Goal: Find specific page/section: Find specific page/section

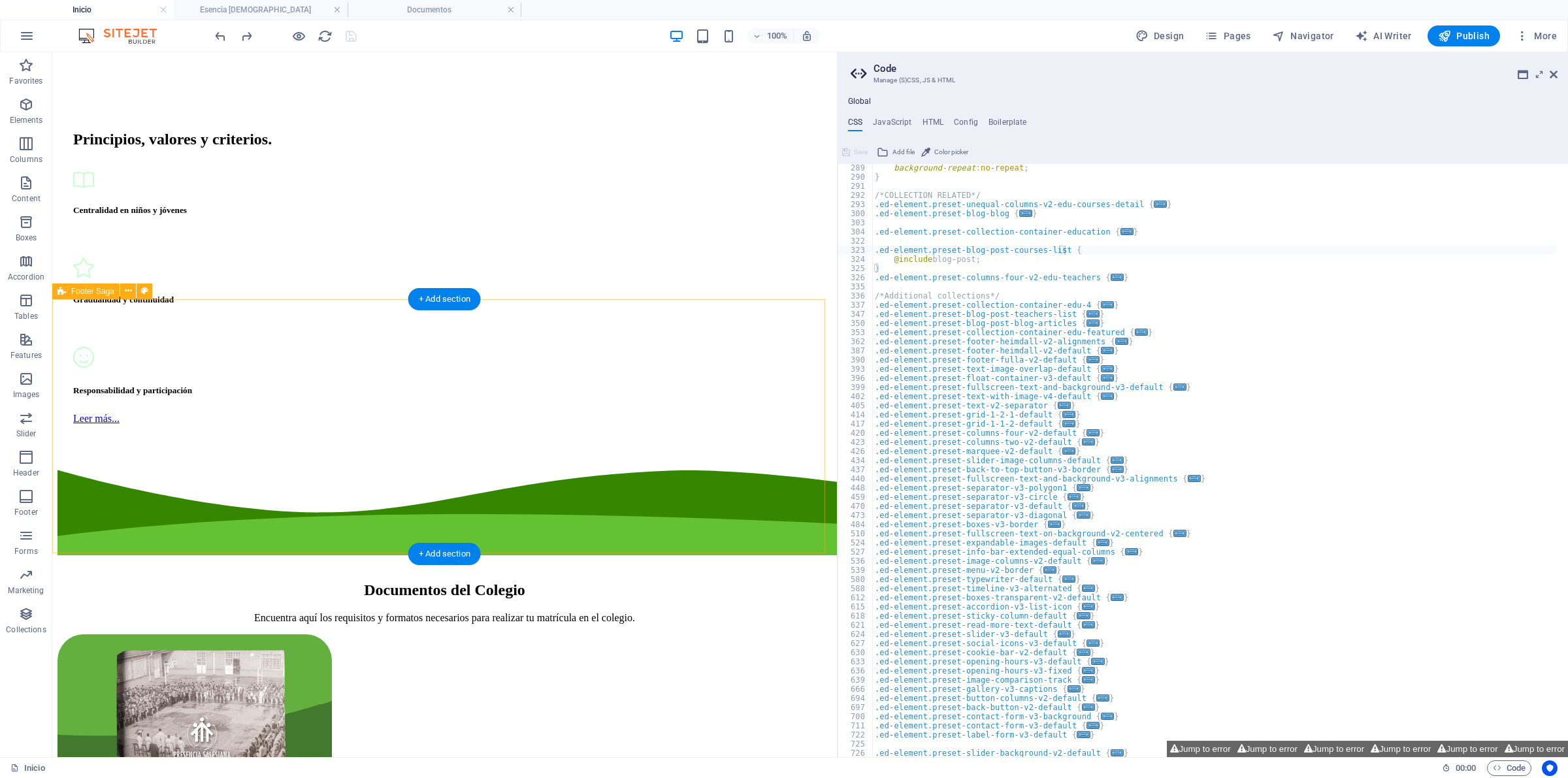
scroll to position [6114, 0]
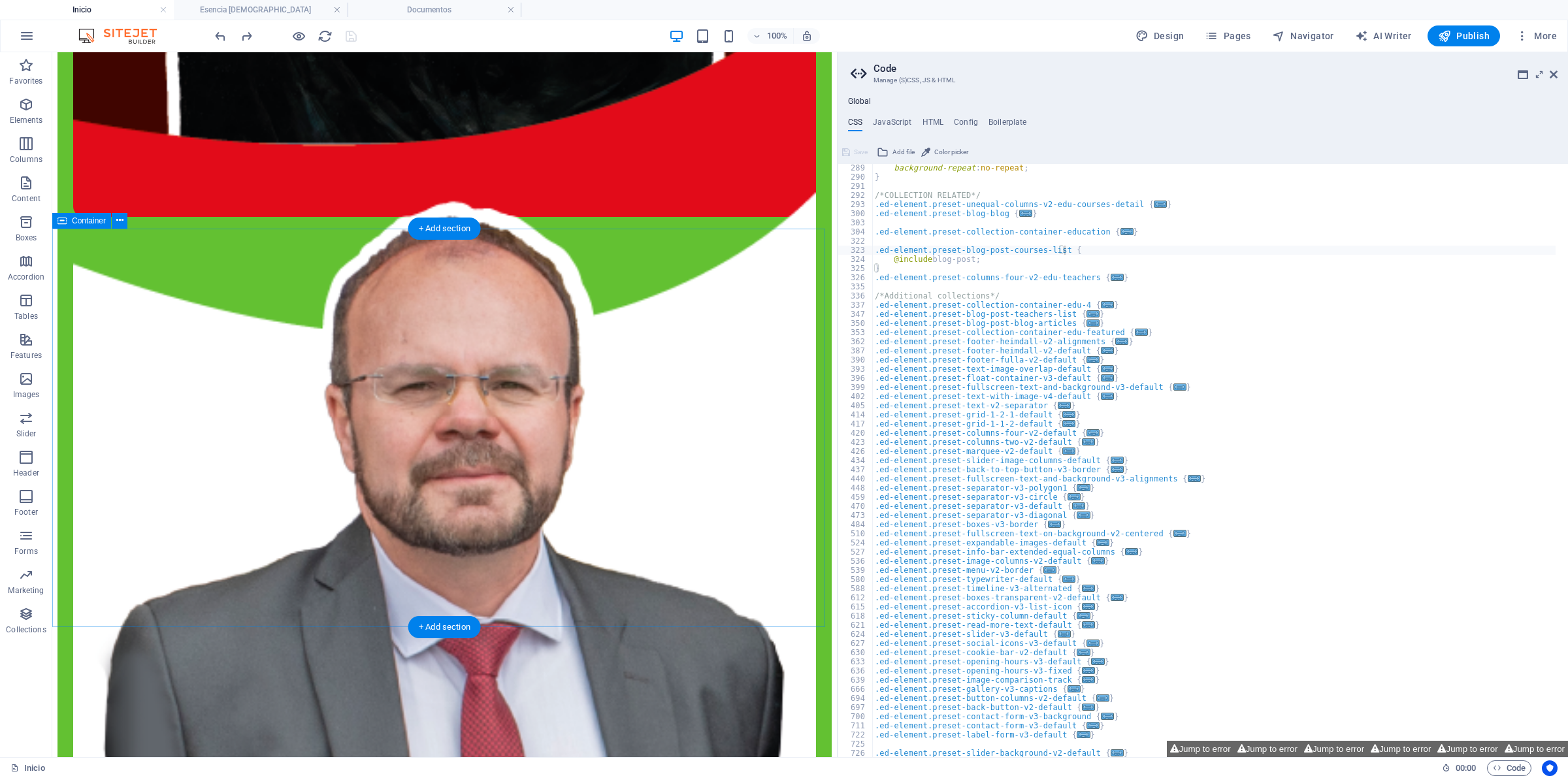
scroll to position [4073, 0]
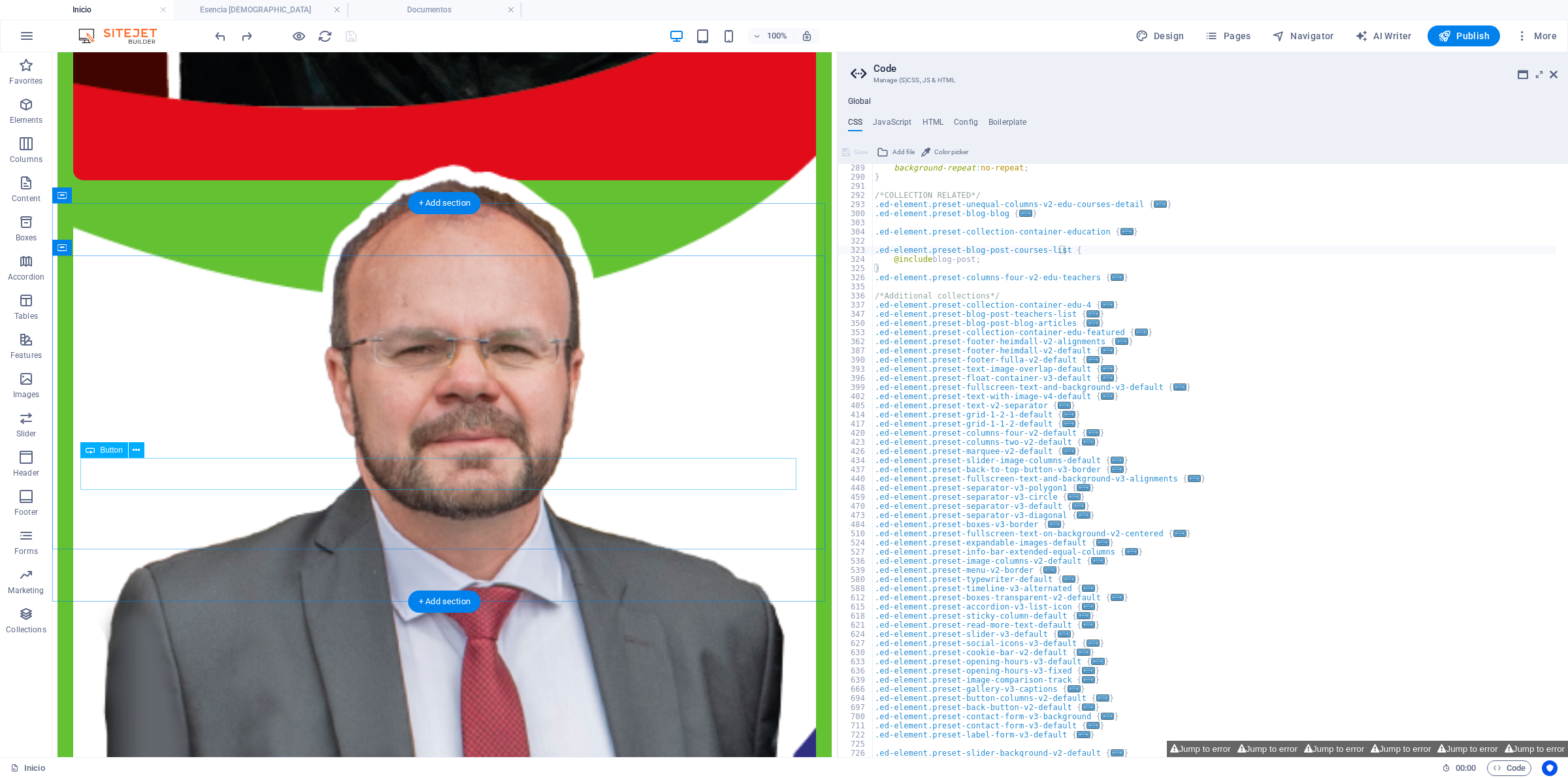
click at [285, 36] on div at bounding box center [285, 35] width 147 height 21
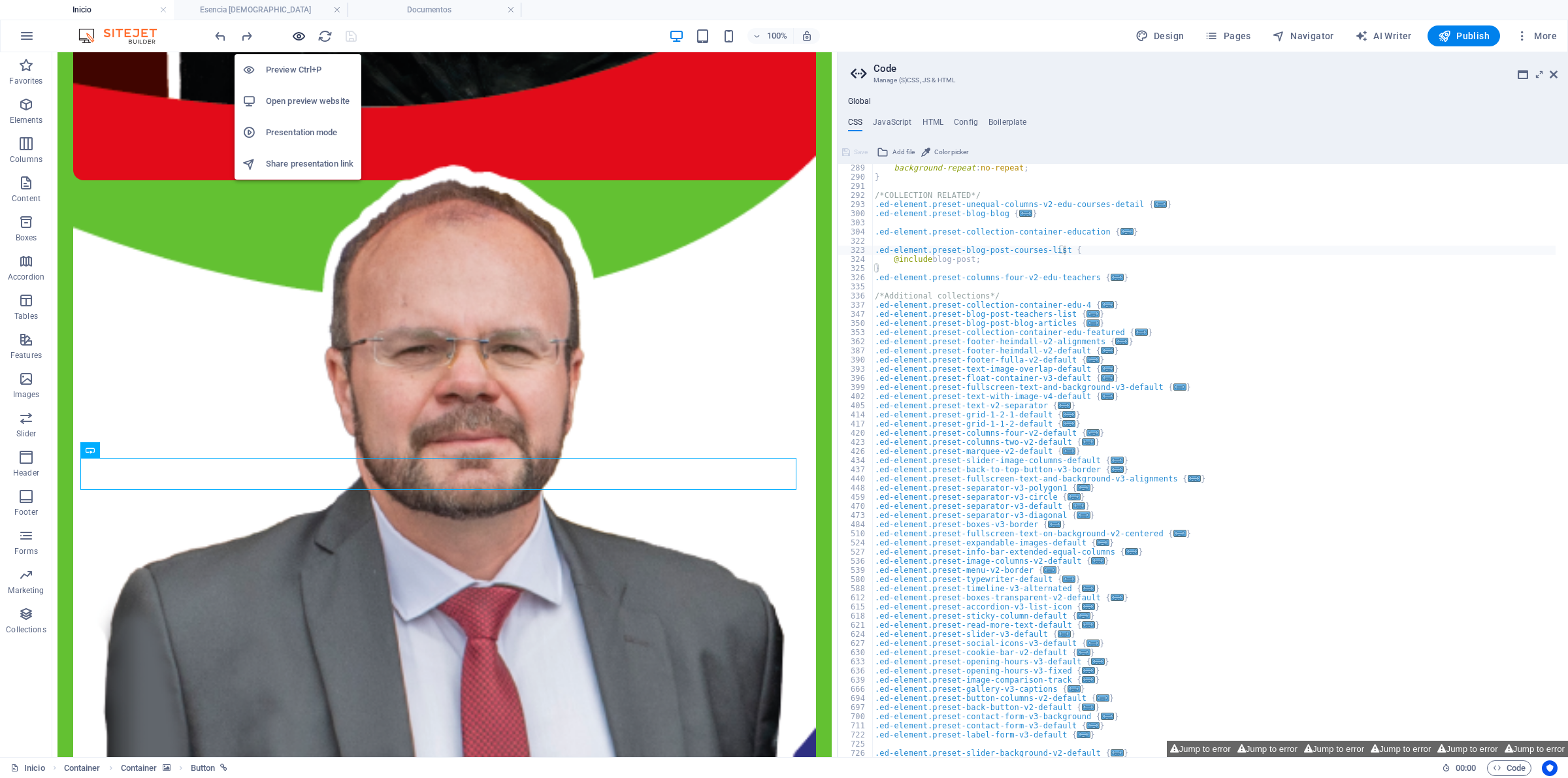
click at [296, 37] on icon "button" at bounding box center [299, 36] width 15 height 15
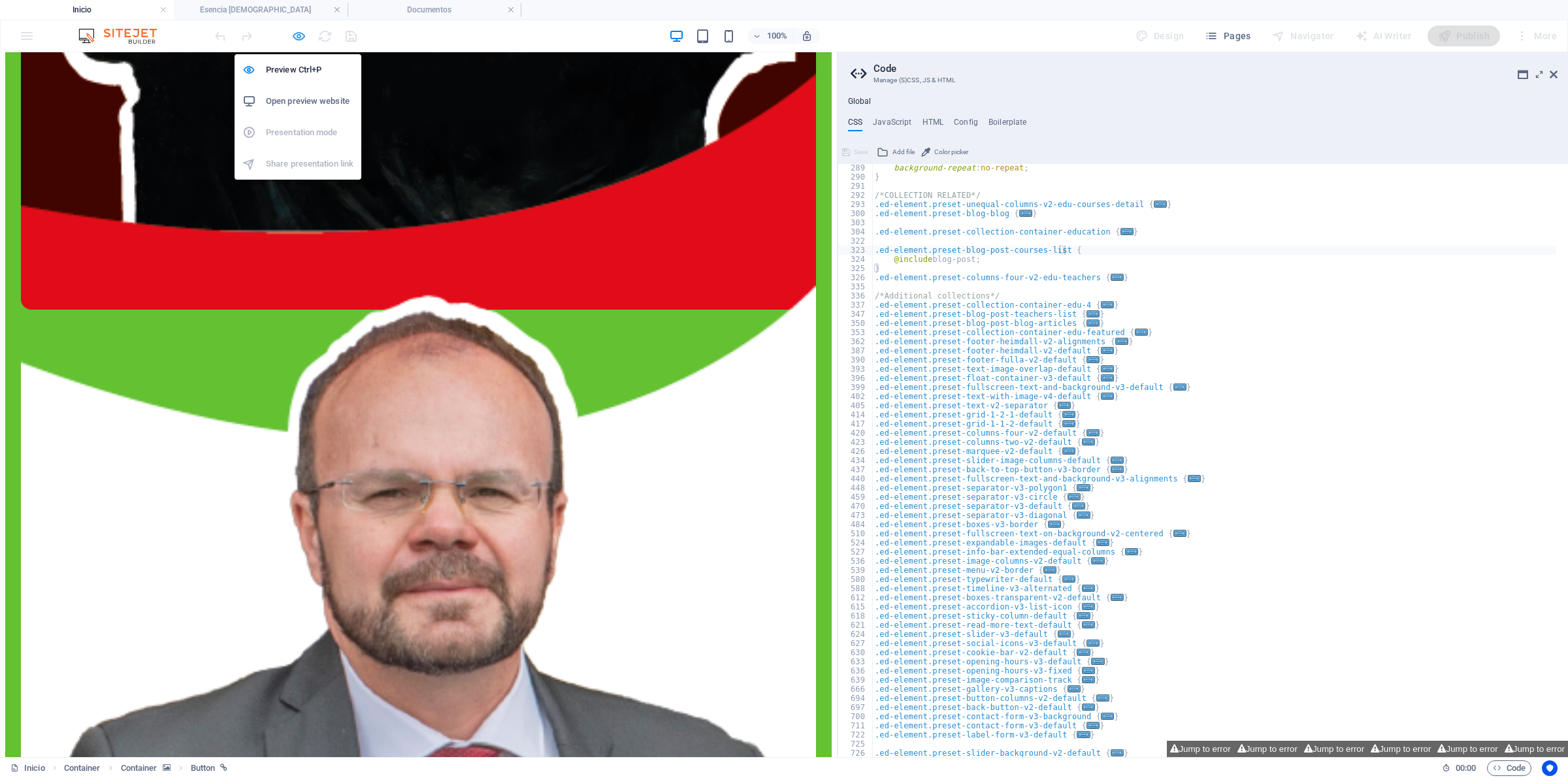
scroll to position [3207, 0]
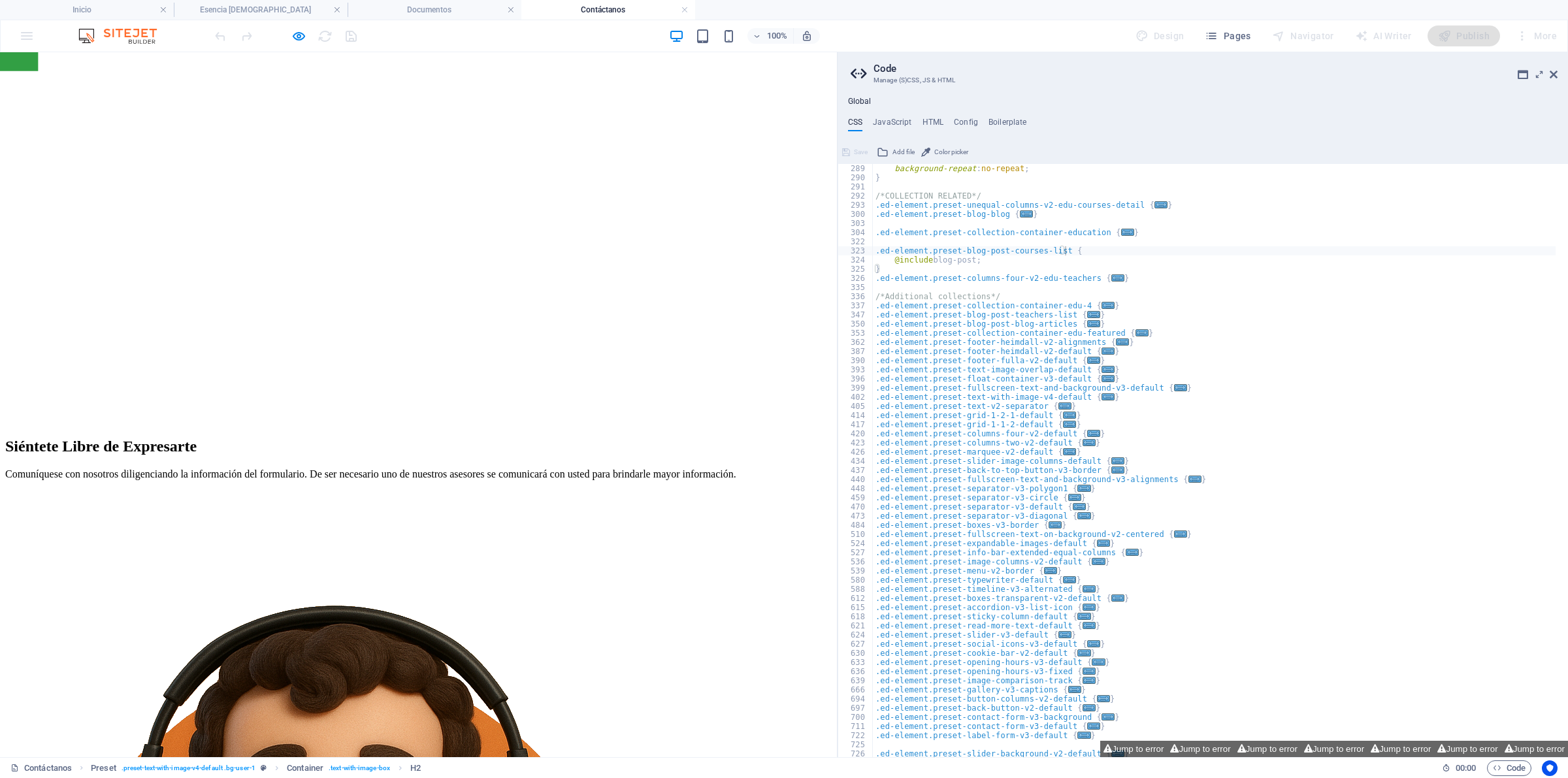
scroll to position [82, 0]
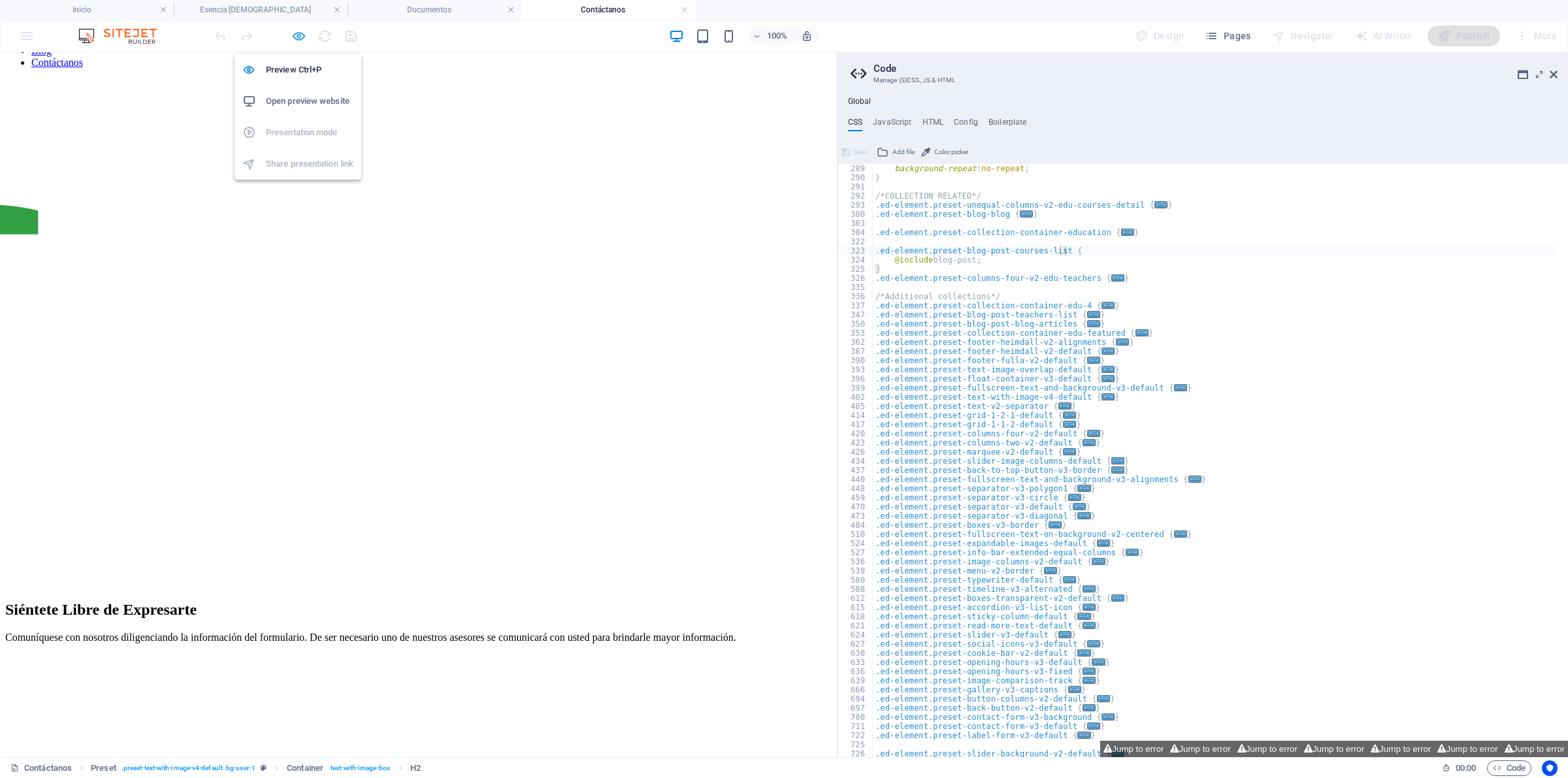
click at [301, 37] on icon "button" at bounding box center [299, 36] width 15 height 15
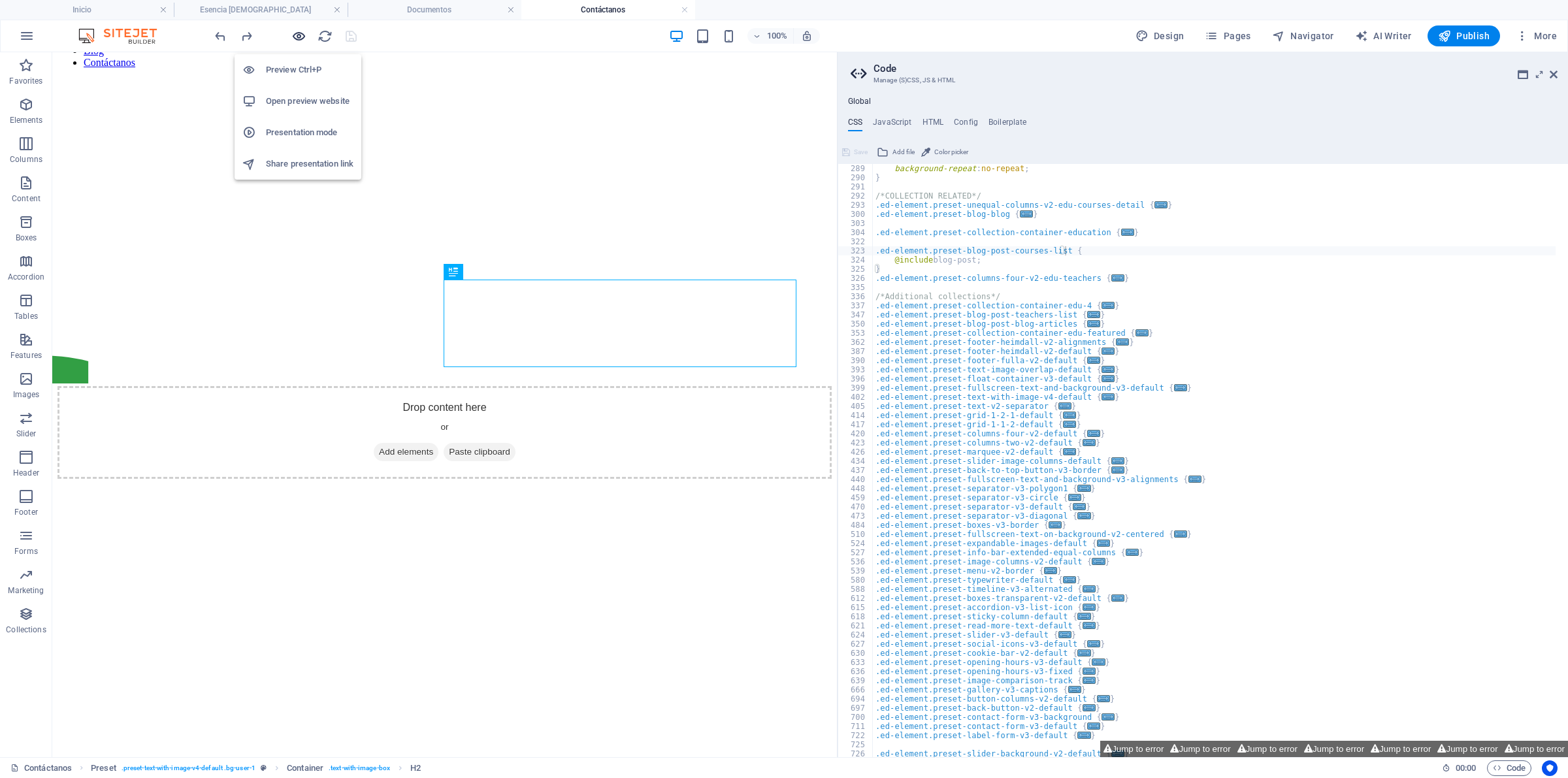
click at [301, 37] on icon "button" at bounding box center [299, 36] width 15 height 15
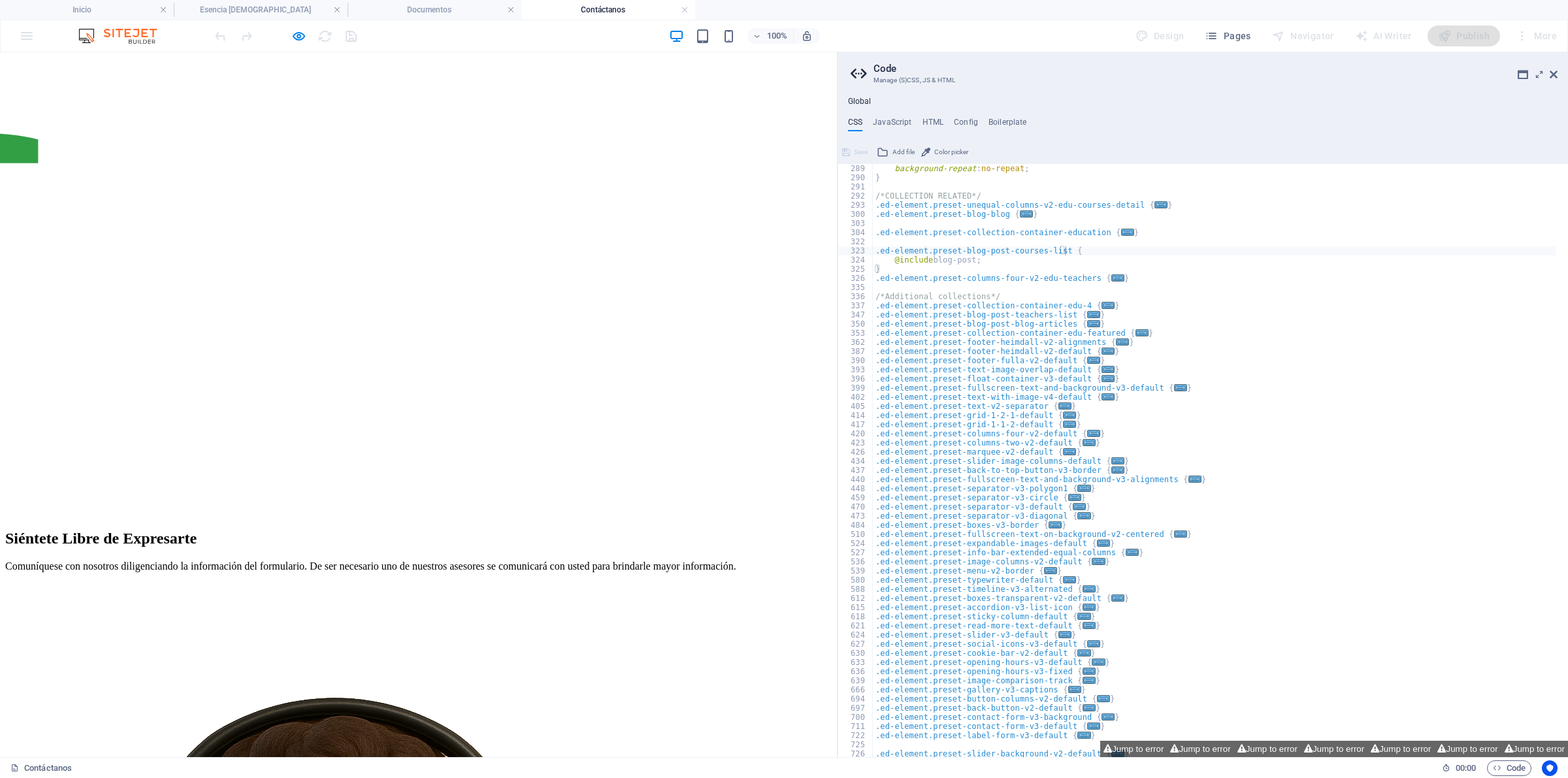
scroll to position [409, 0]
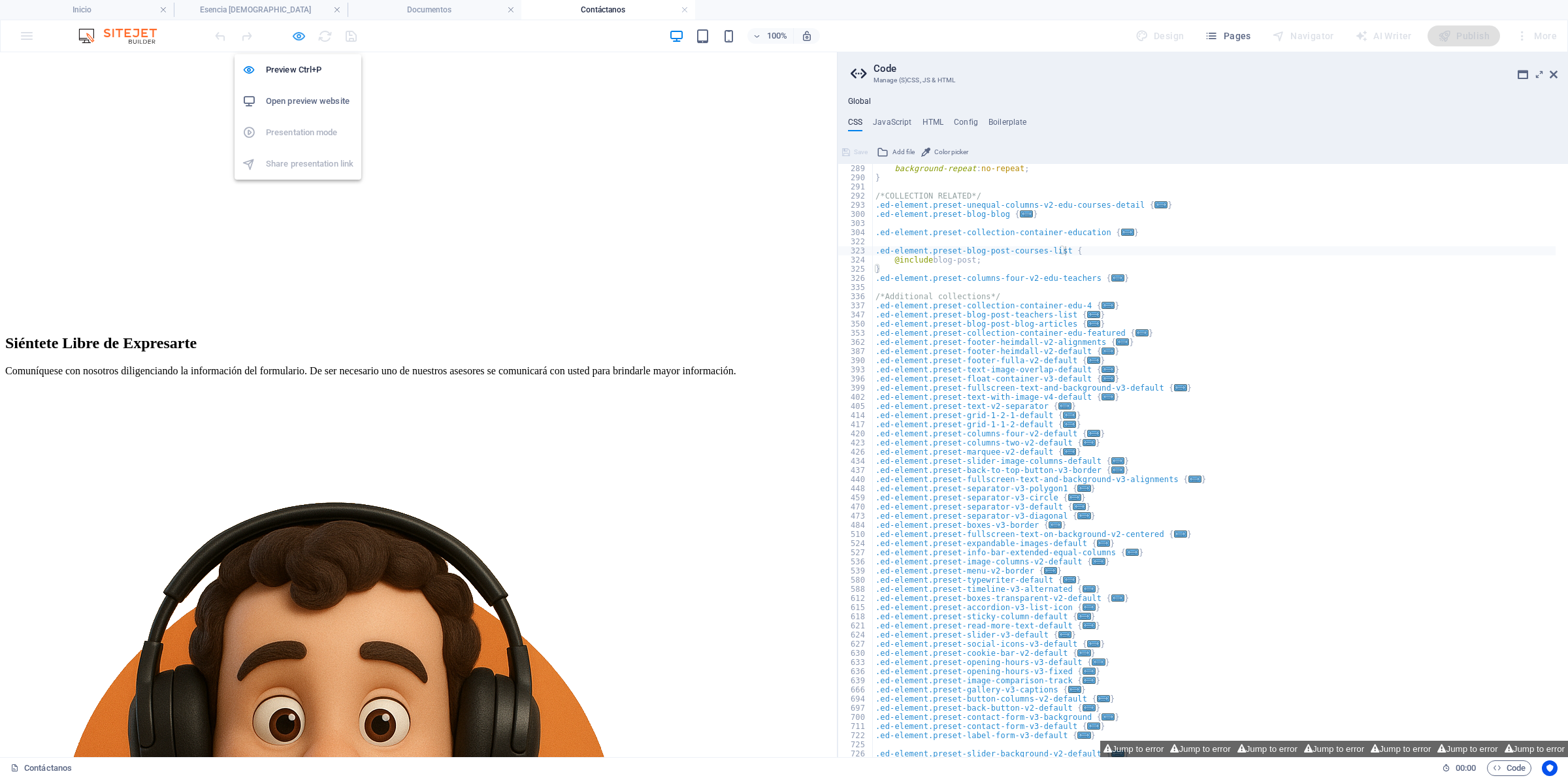
click at [299, 33] on icon "button" at bounding box center [299, 36] width 15 height 15
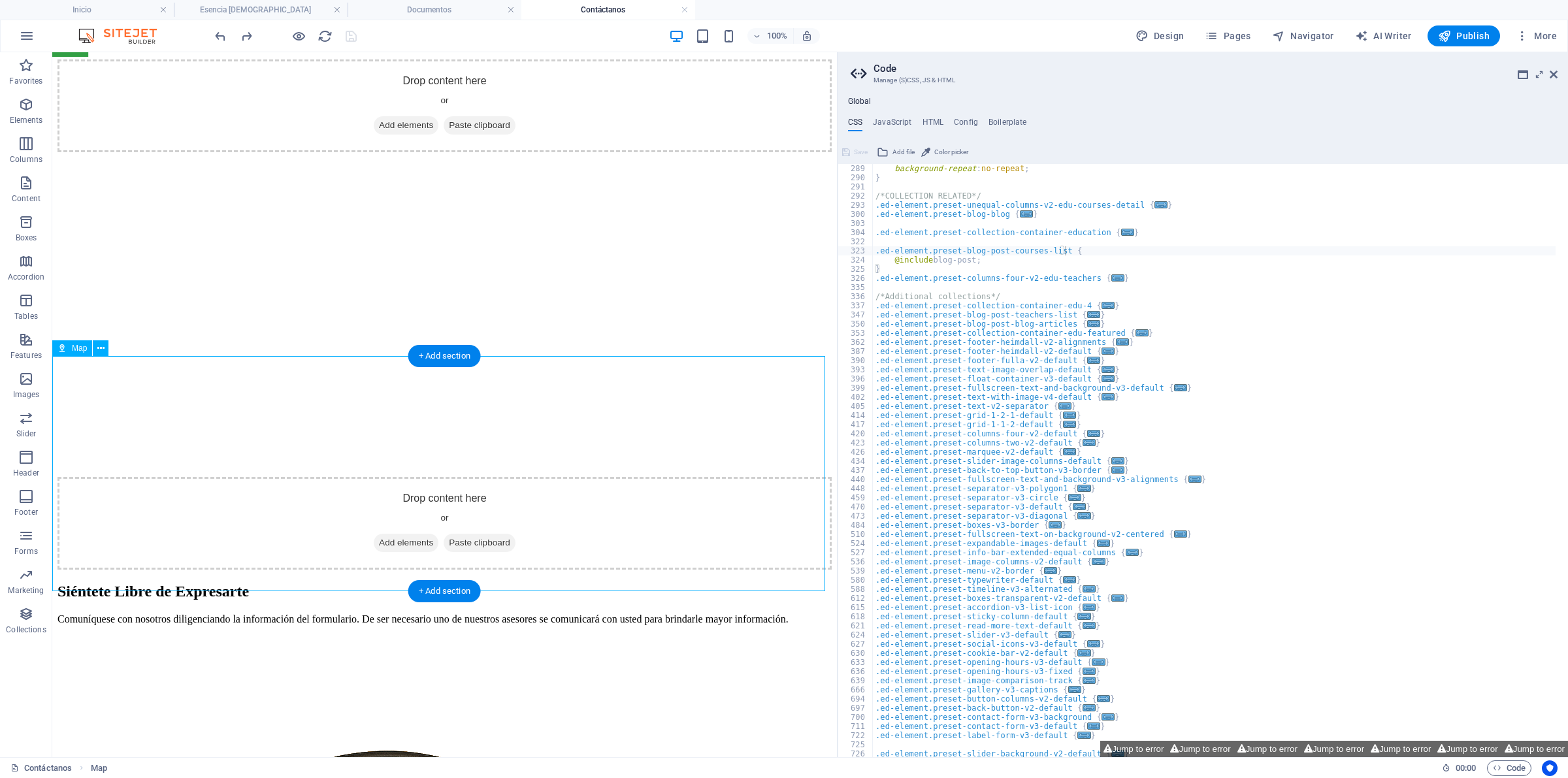
select select "1"
select select "px"
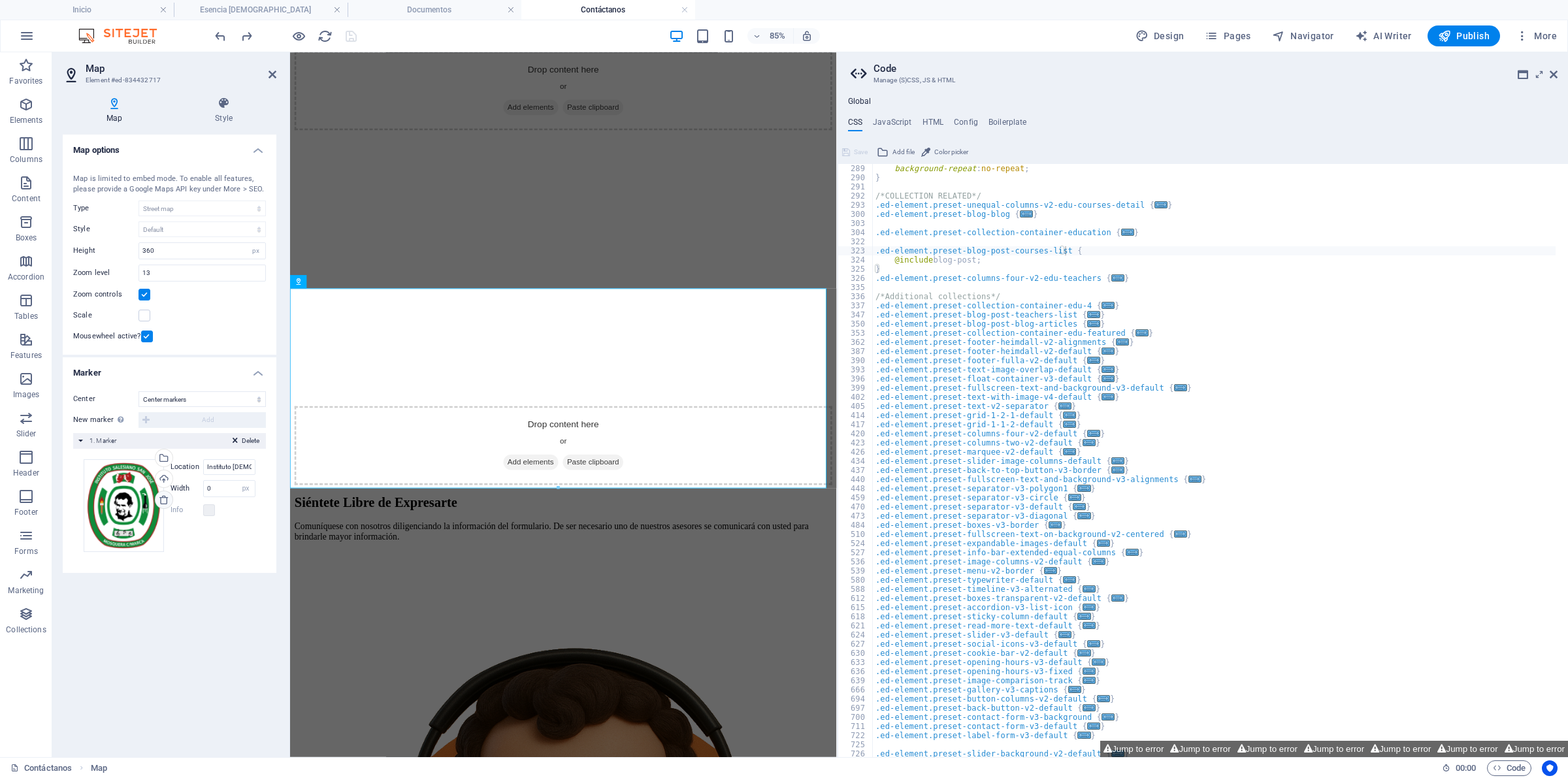
click at [163, 496] on icon at bounding box center [164, 500] width 10 height 10
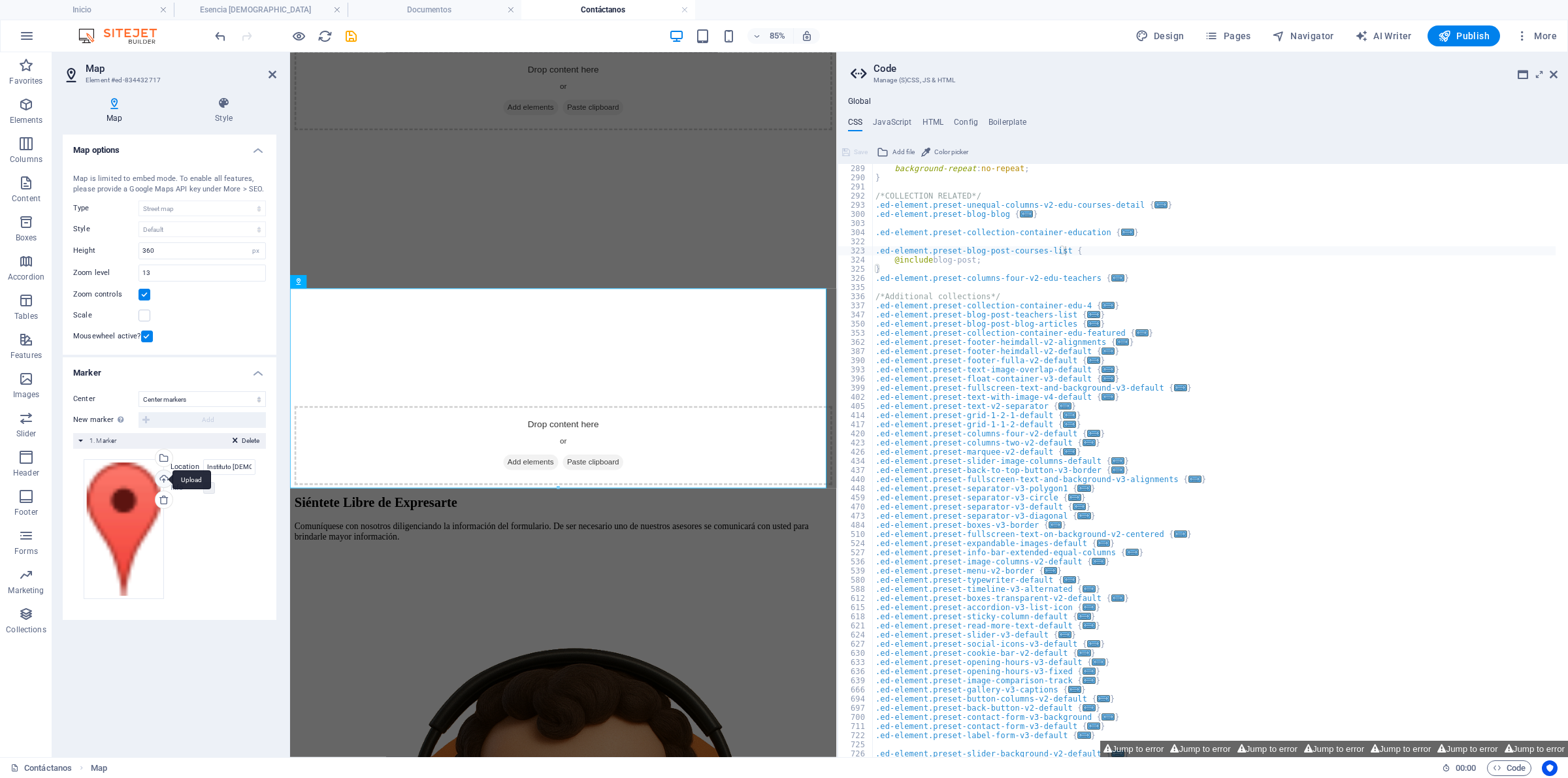
click at [158, 482] on div "Upload" at bounding box center [162, 480] width 19 height 19
click at [91, 526] on div "Drag files here, click to choose files or select files from Files or our free s…" at bounding box center [124, 530] width 80 height 141
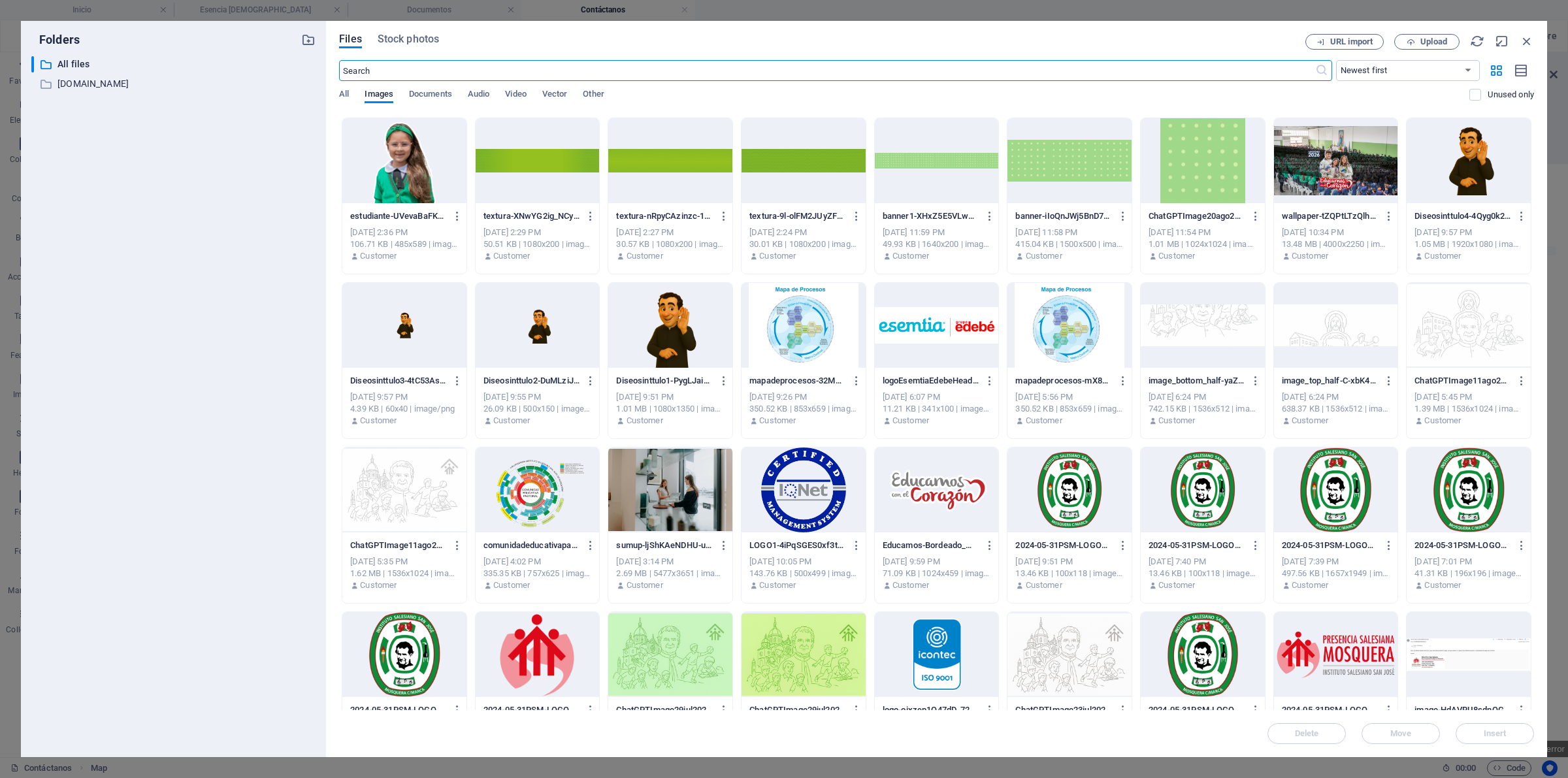
scroll to position [548, 0]
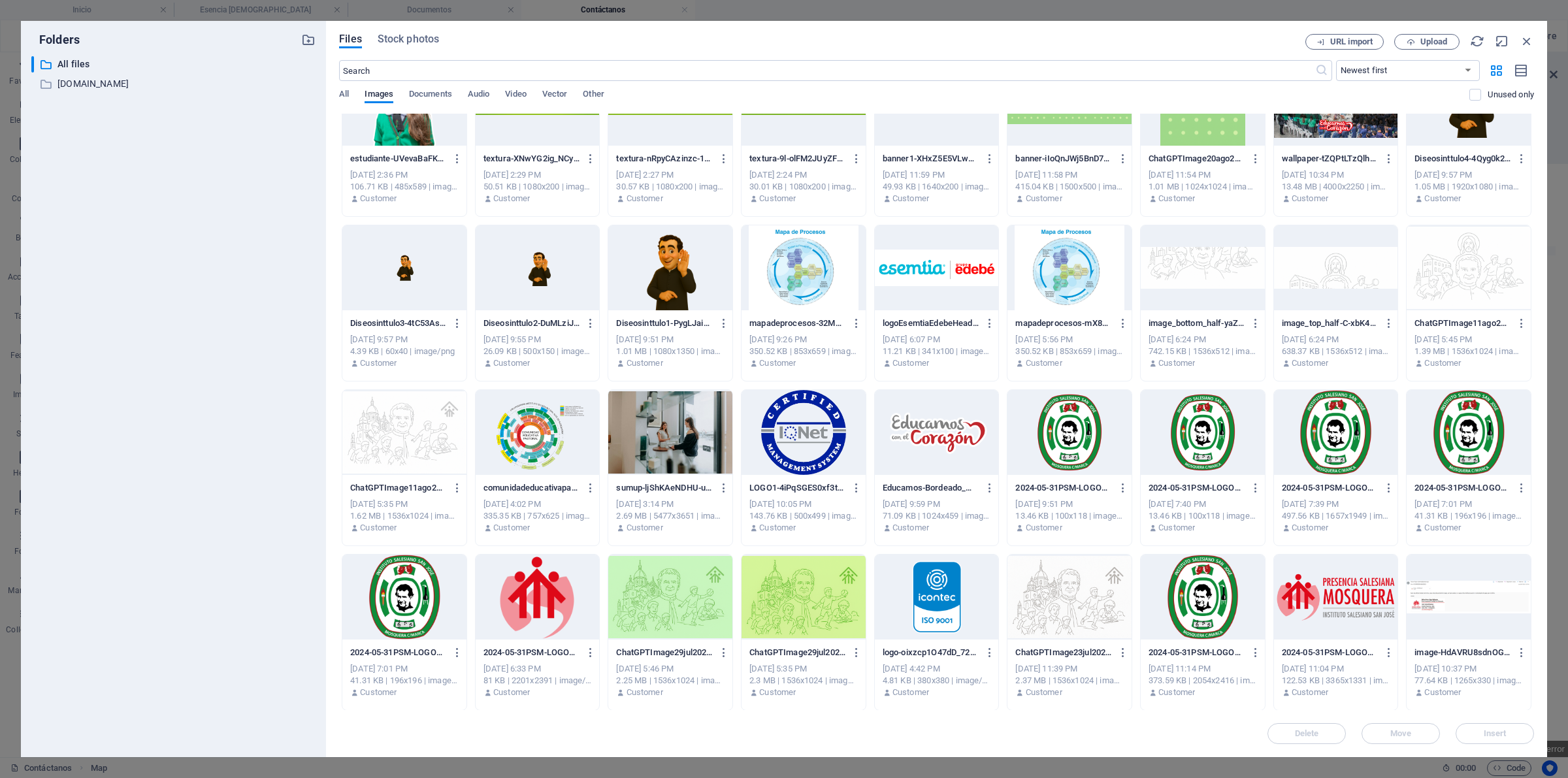
click at [1037, 427] on div at bounding box center [1069, 432] width 124 height 85
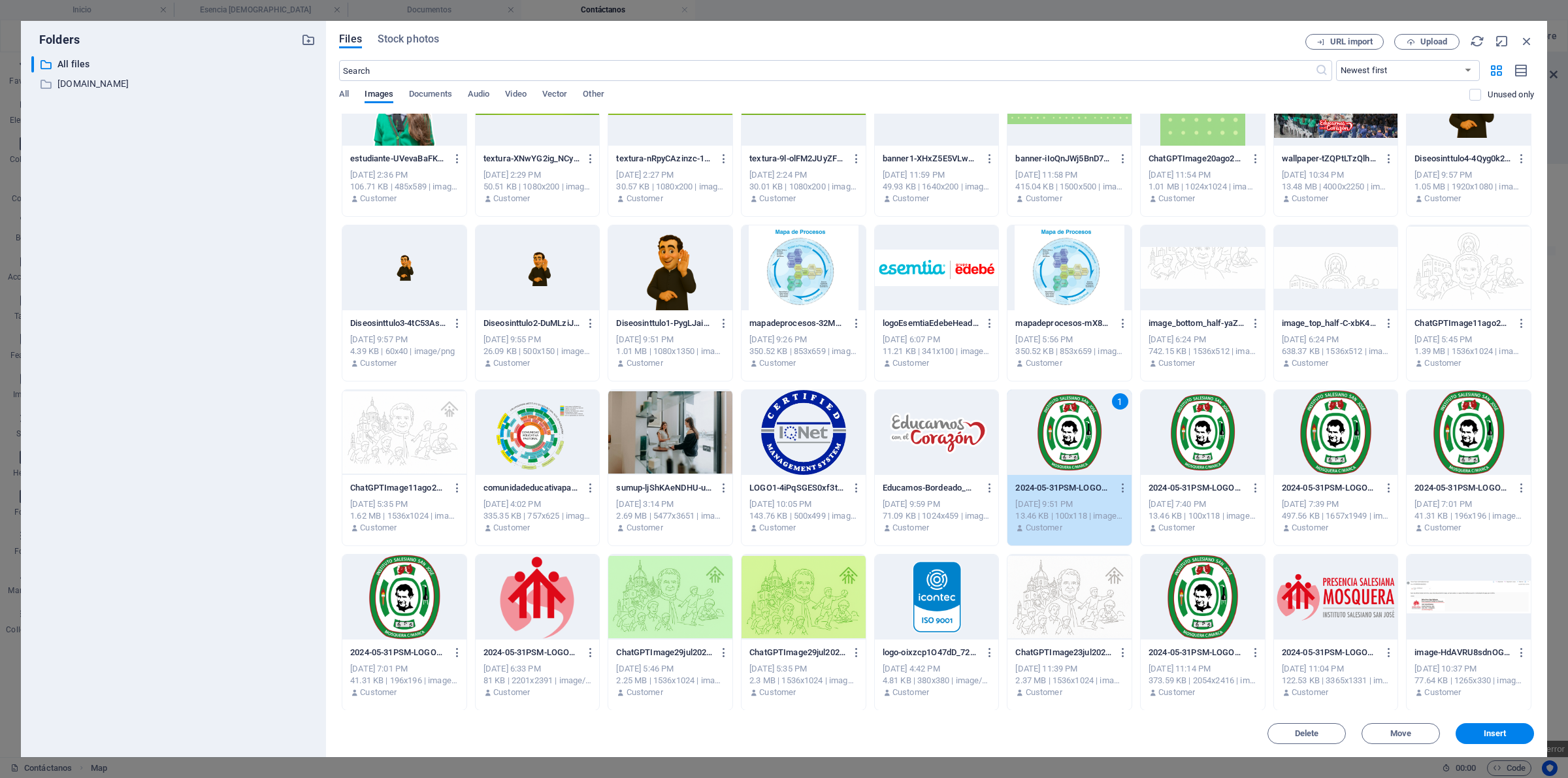
click at [1037, 427] on div "1" at bounding box center [1069, 432] width 124 height 85
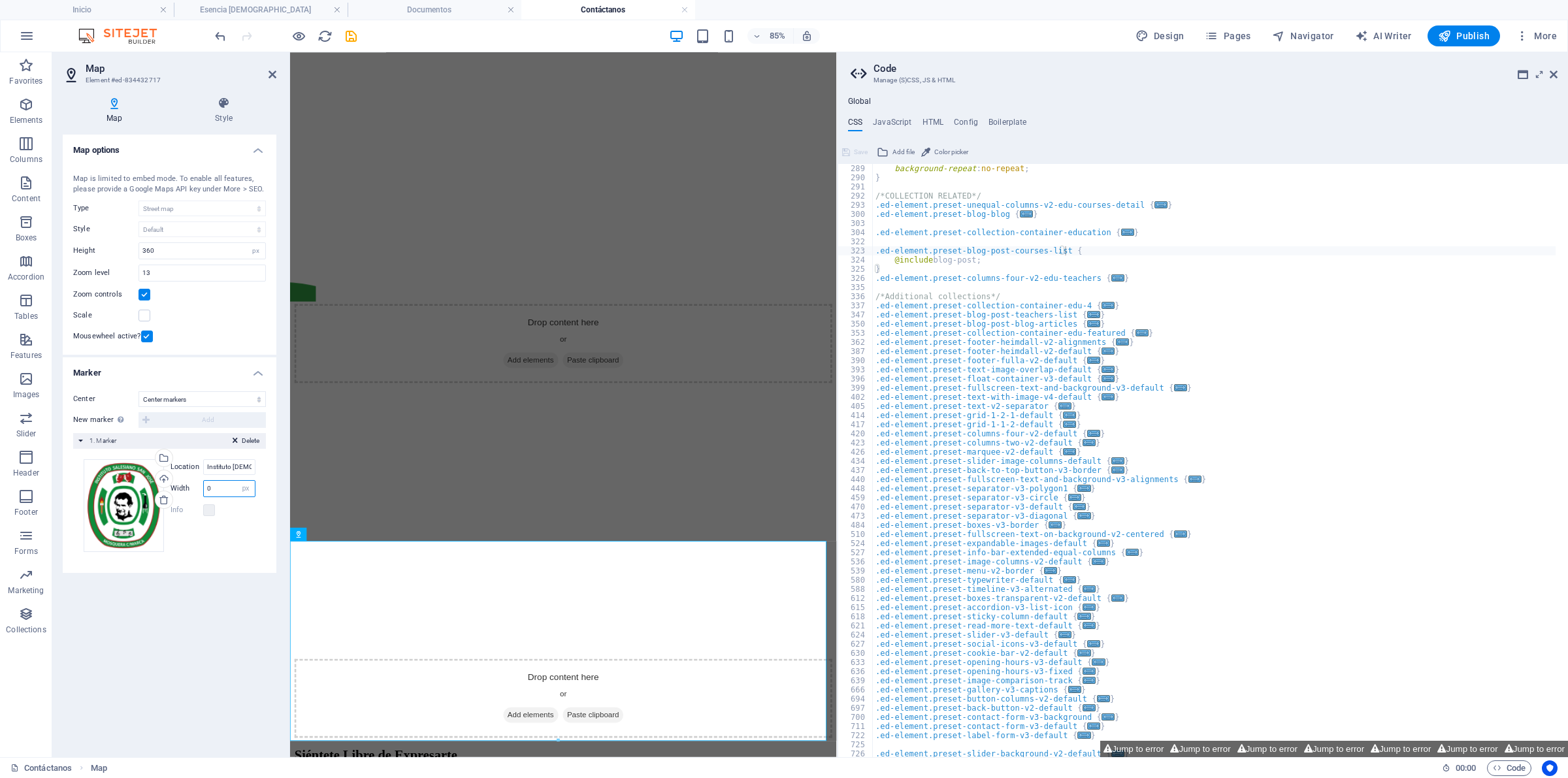
click at [224, 489] on input "0" at bounding box center [229, 488] width 51 height 16
type input "2"
click at [207, 504] on div "Info" at bounding box center [213, 510] width 85 height 16
click at [210, 504] on label at bounding box center [209, 510] width 12 height 12
click at [227, 481] on input "2" at bounding box center [229, 488] width 51 height 16
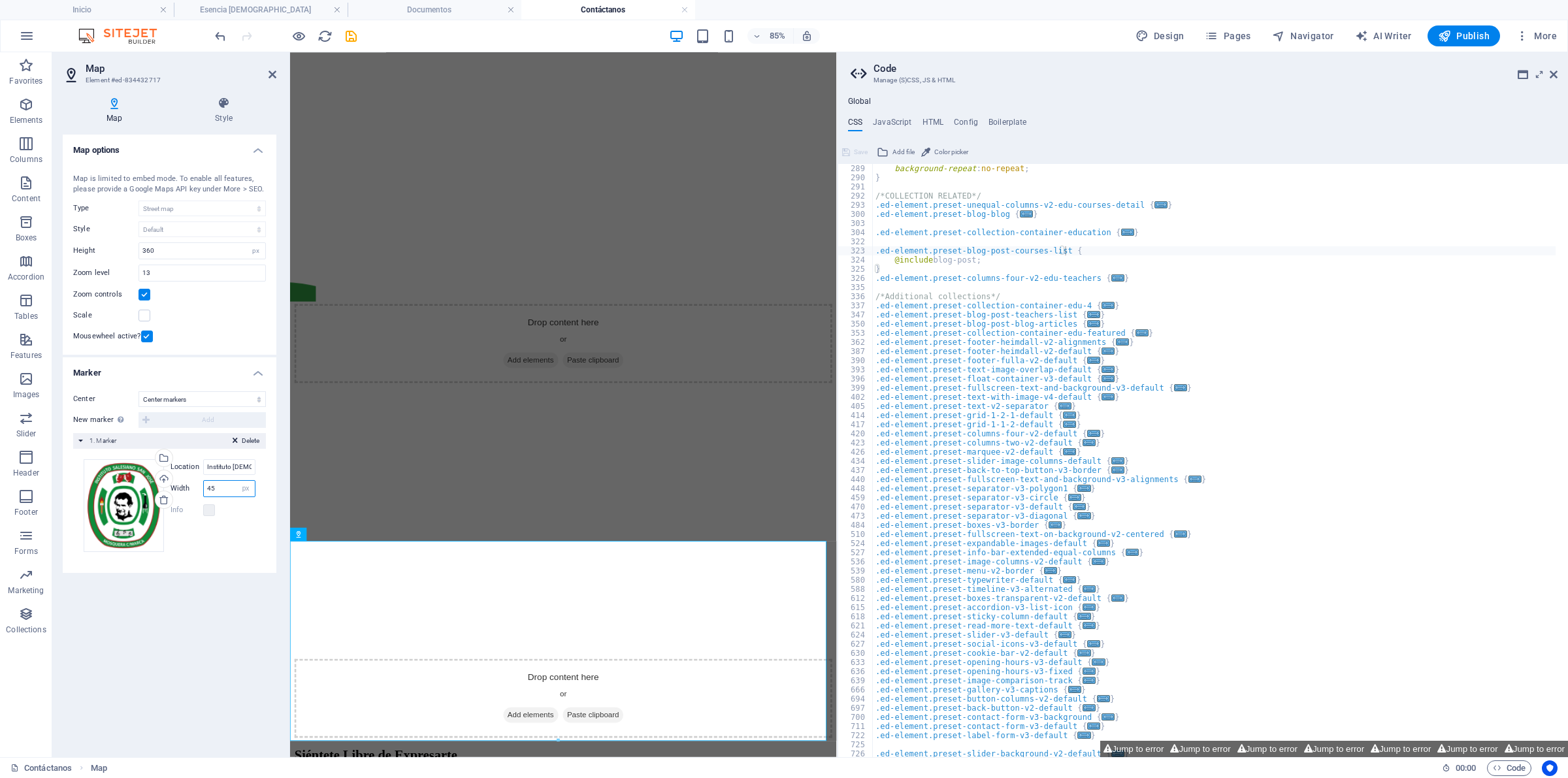
click at [227, 481] on input "45" at bounding box center [229, 488] width 51 height 16
type input "4"
click at [227, 481] on input "6000" at bounding box center [229, 488] width 51 height 16
type input "6"
type input "0"
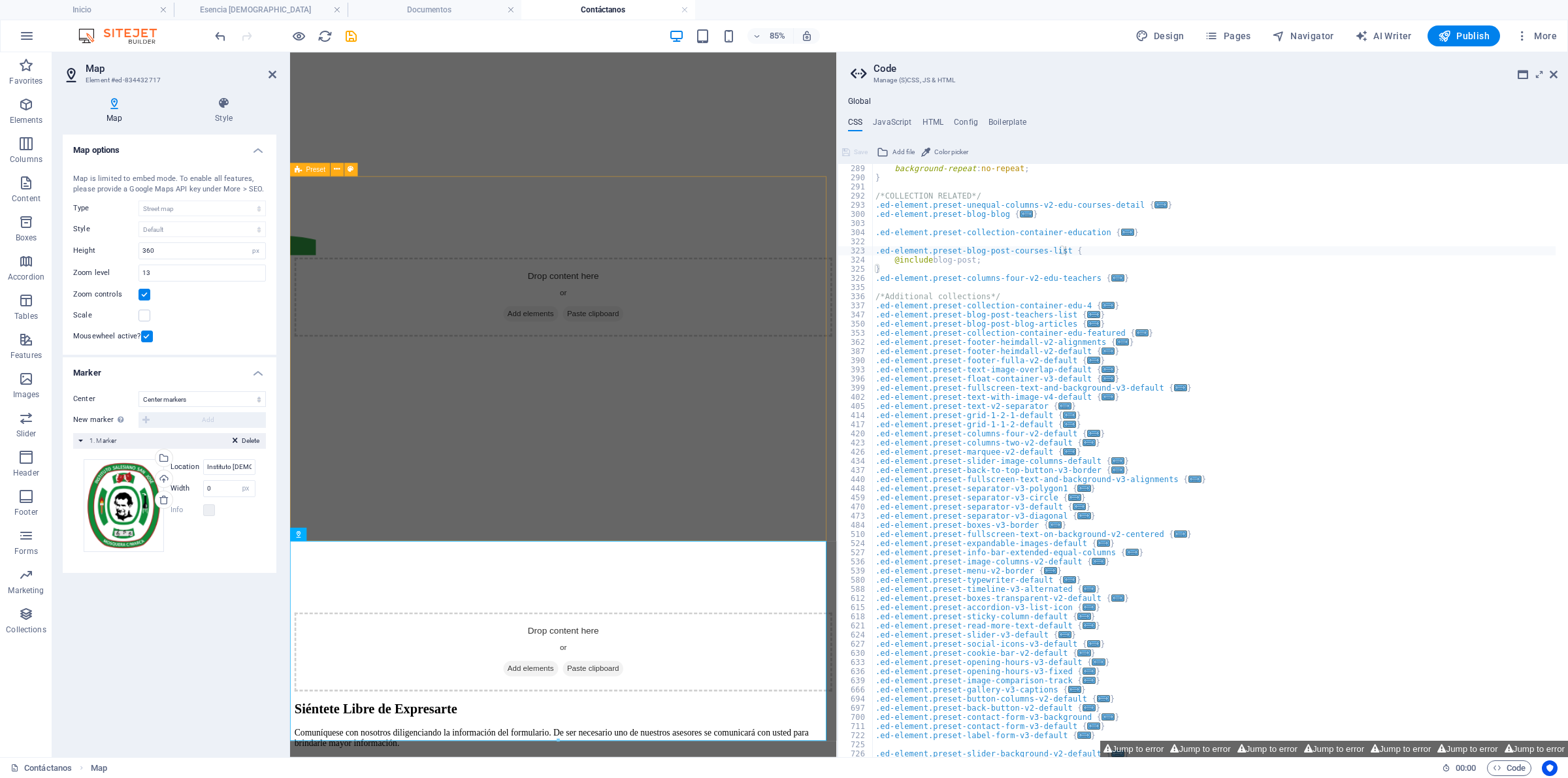
scroll to position [193, 0]
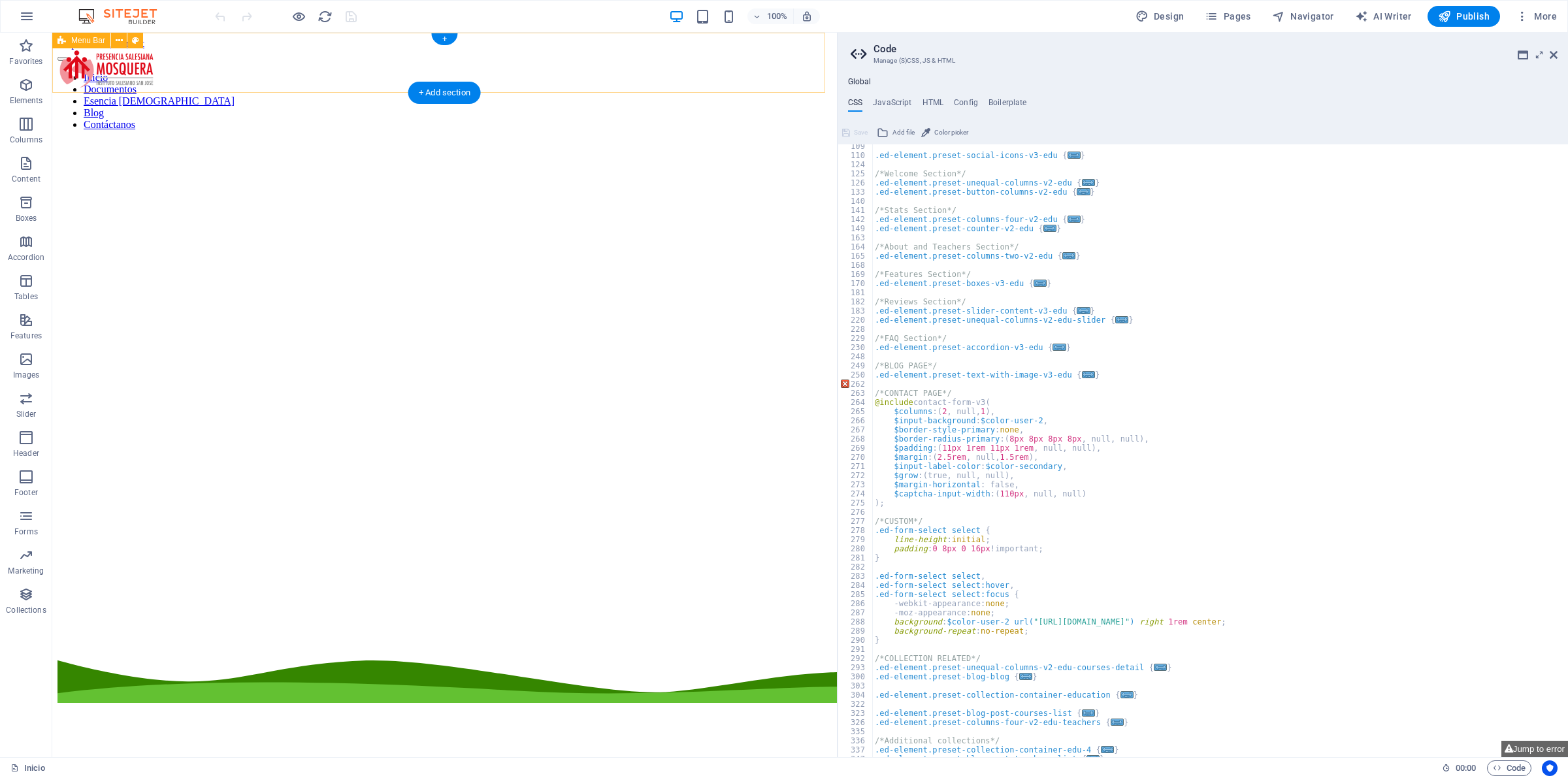
click at [312, 90] on div "Inicio Documentos Esencia [DEMOGRAPHIC_DATA] Blog Contáctanos" at bounding box center [445, 90] width 774 height 81
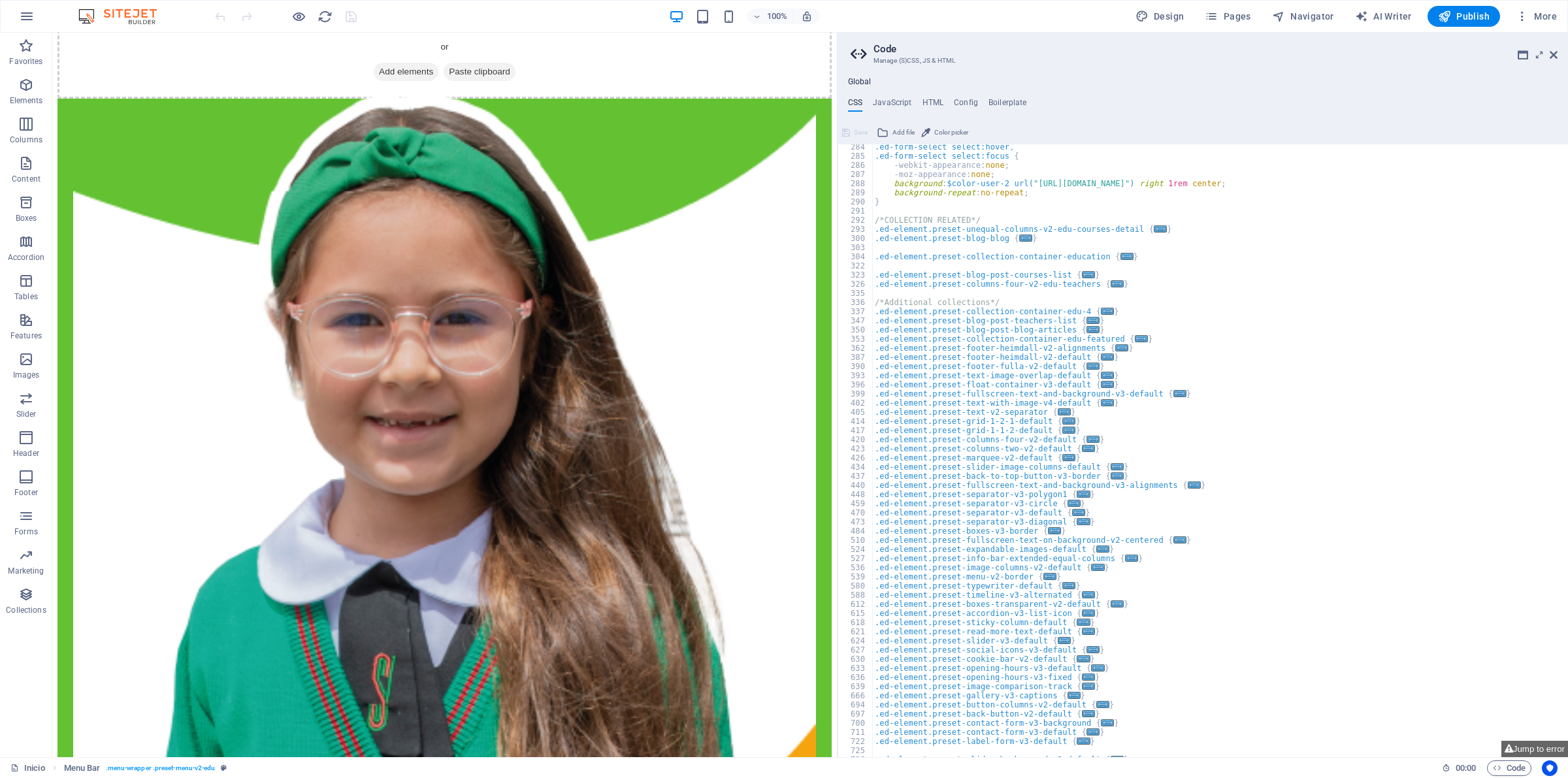
scroll to position [487, 0]
type textarea "}"
click at [1524, 464] on div ".ed-form-select select:hover , .ed-form-select select:focus { -webkit-appearanc…" at bounding box center [1214, 458] width 683 height 632
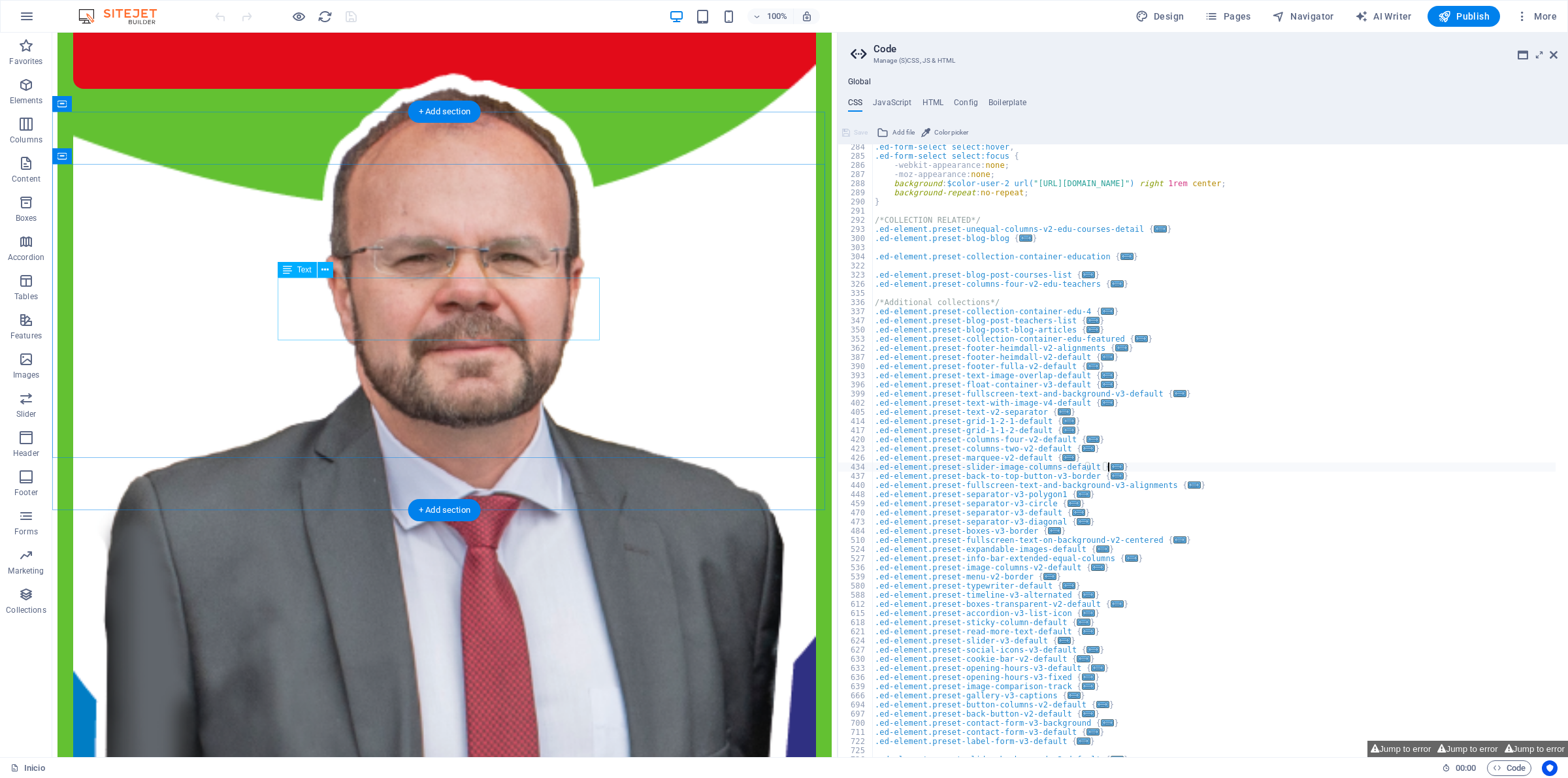
scroll to position [4085, 0]
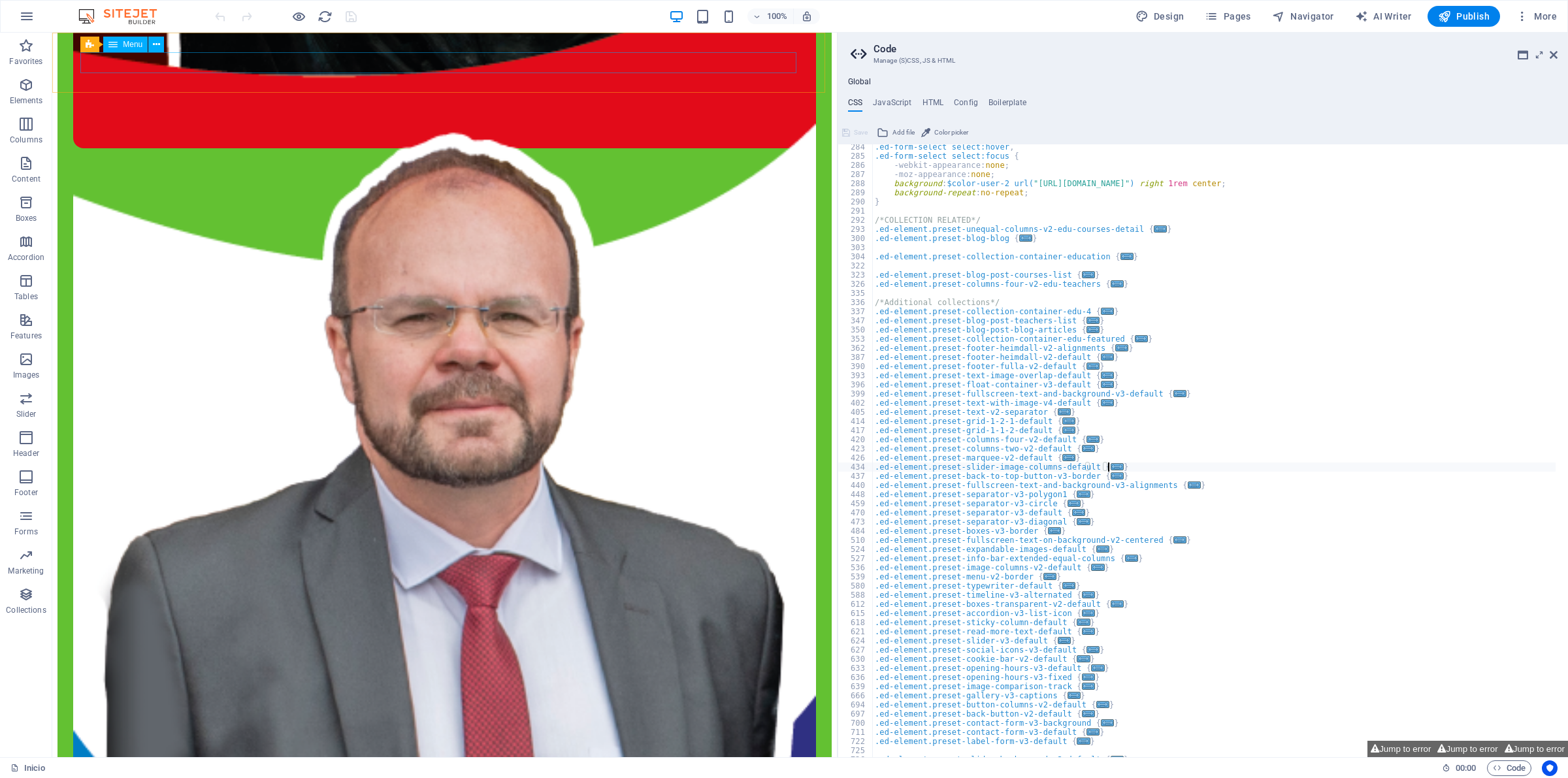
click at [286, 8] on div at bounding box center [285, 16] width 147 height 21
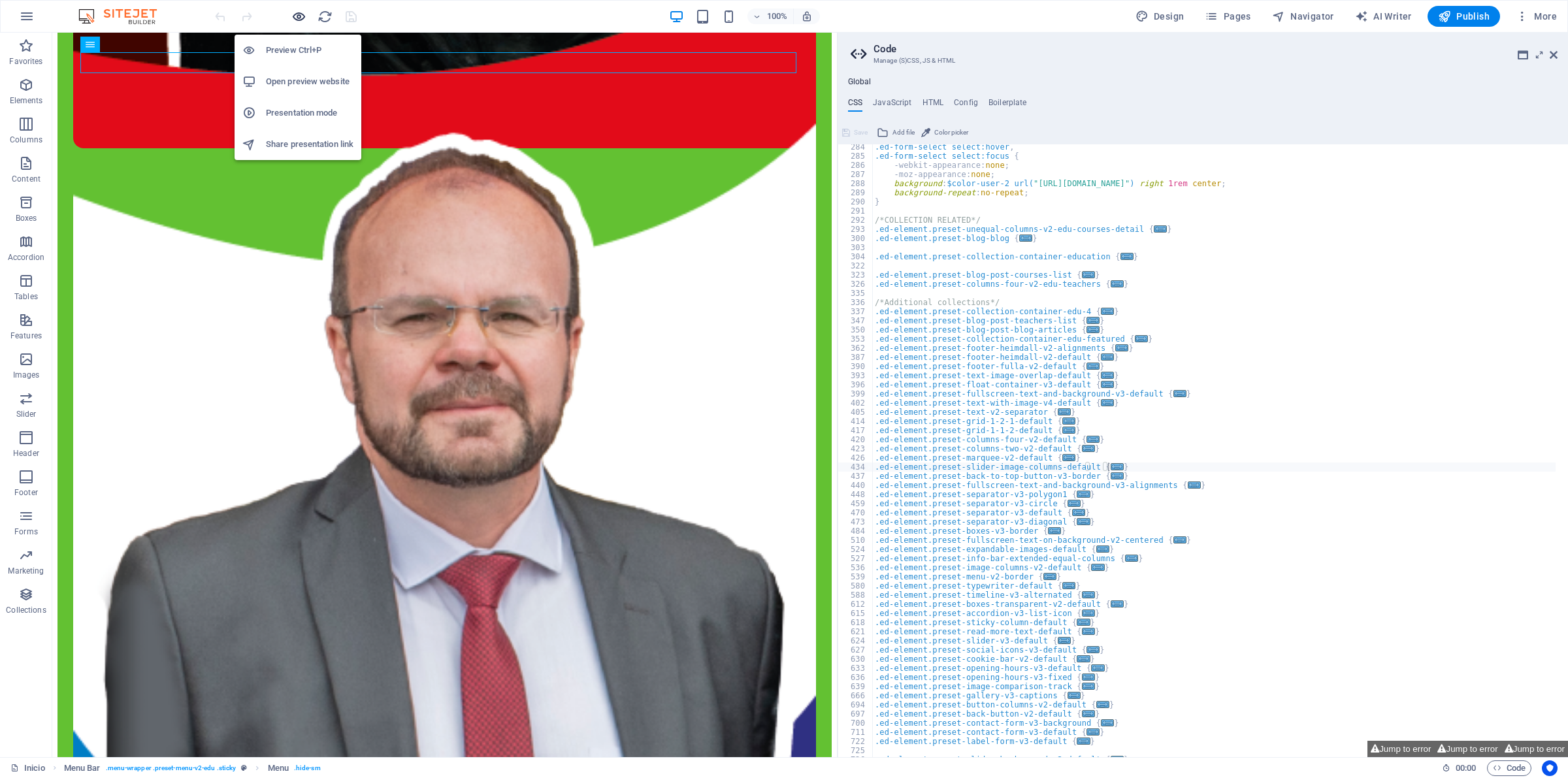
click at [297, 13] on icon "button" at bounding box center [299, 17] width 15 height 15
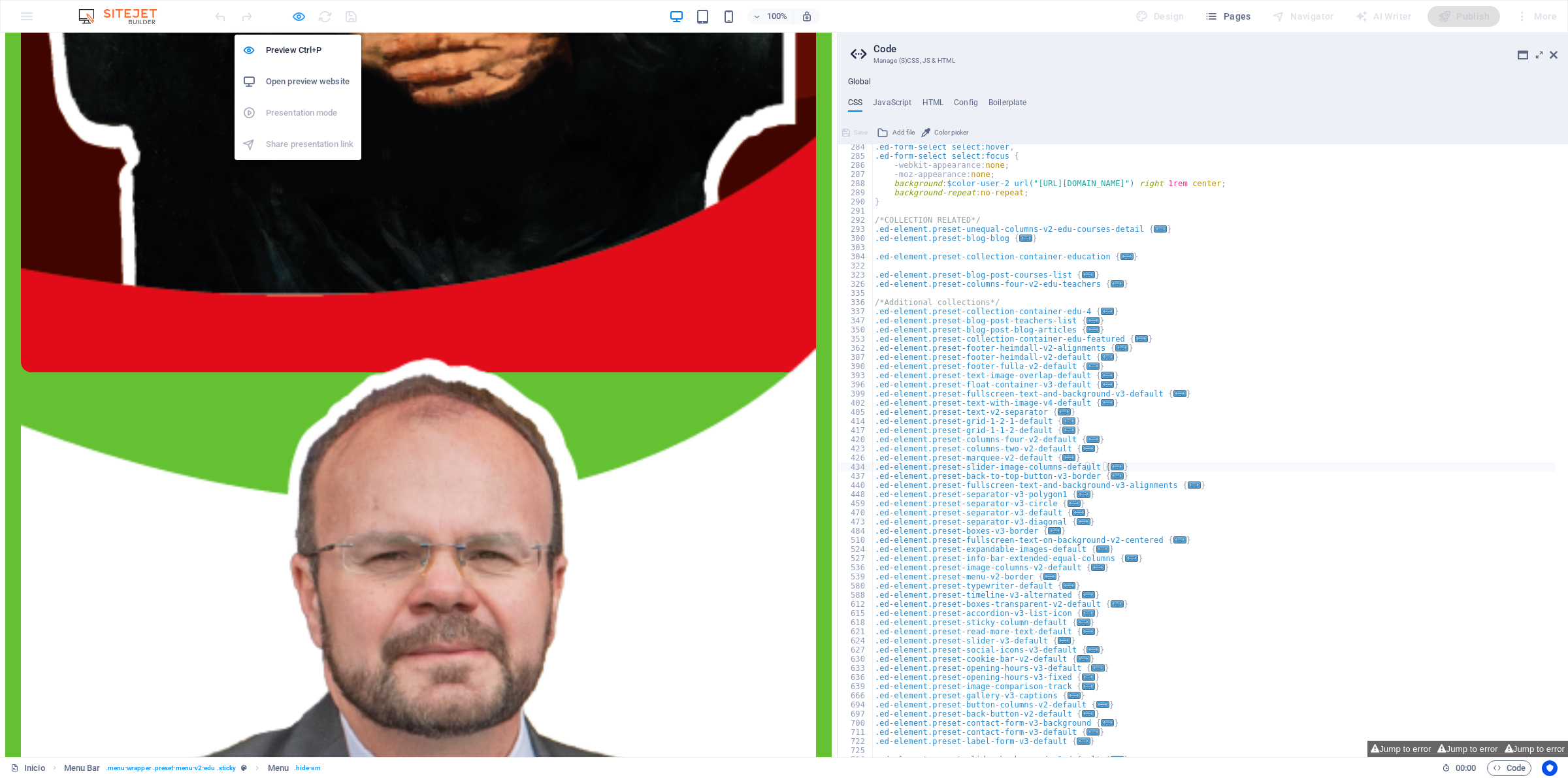
scroll to position [3220, 0]
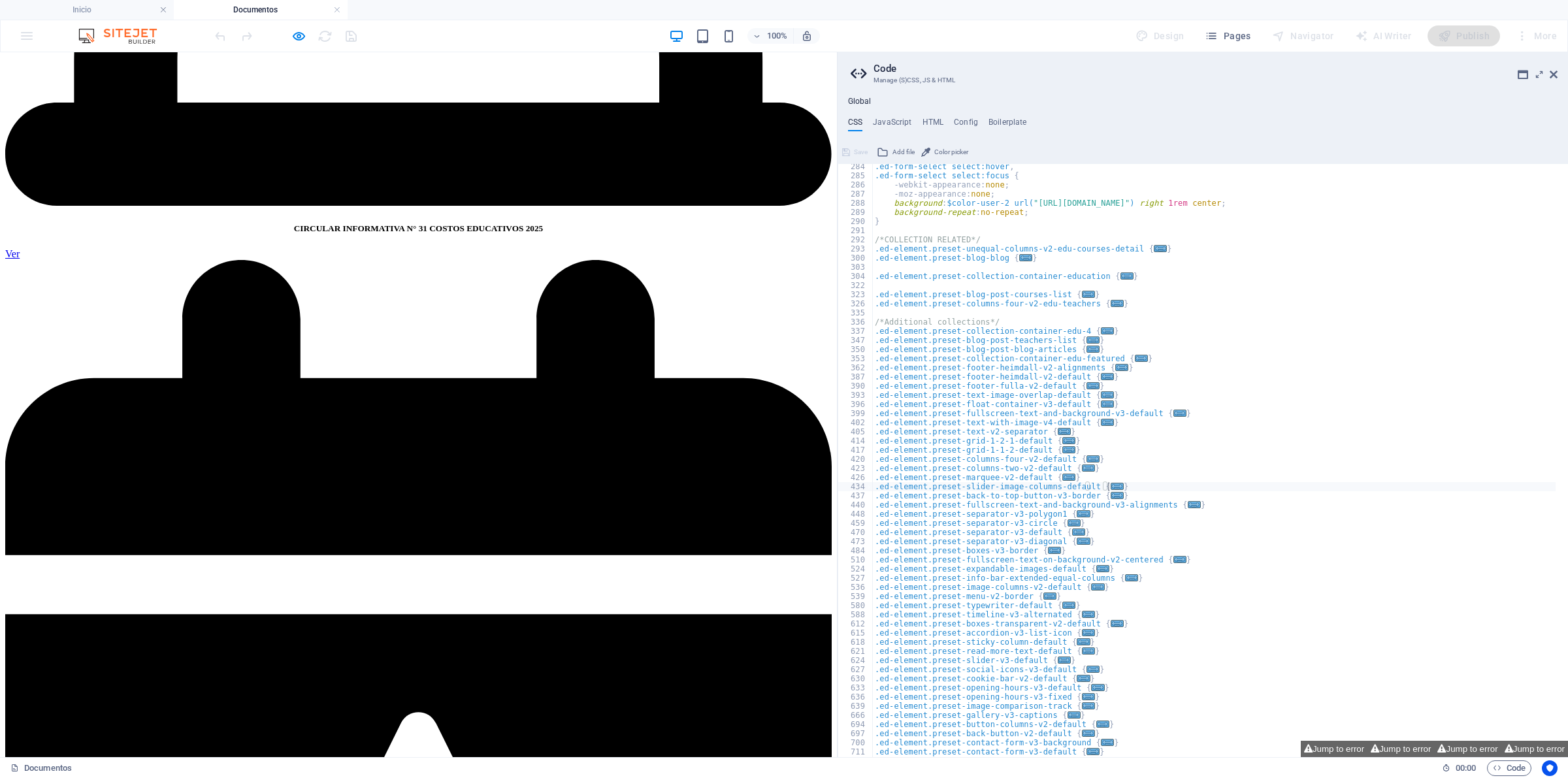
scroll to position [2383, 0]
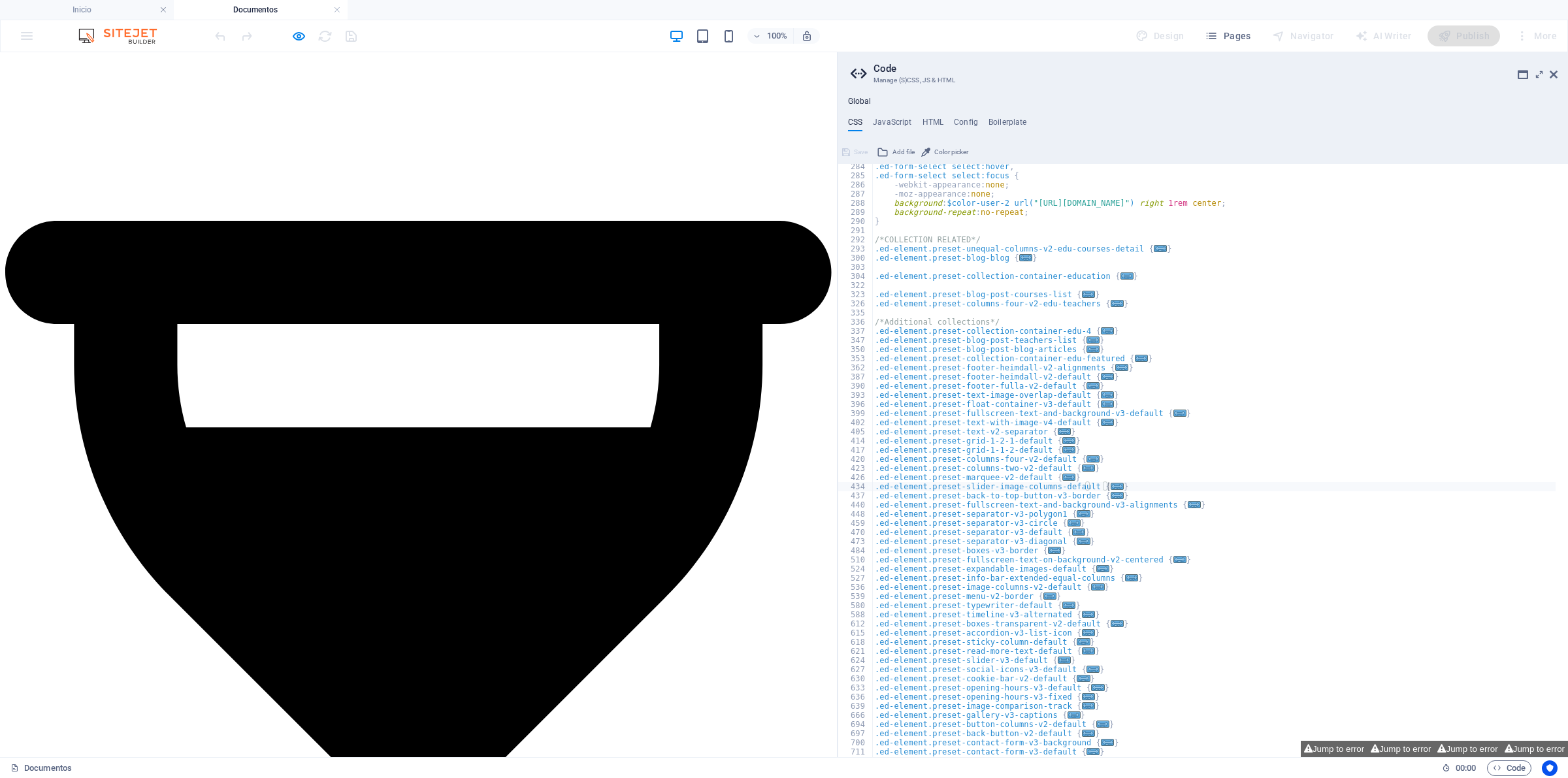
scroll to position [1389, 0]
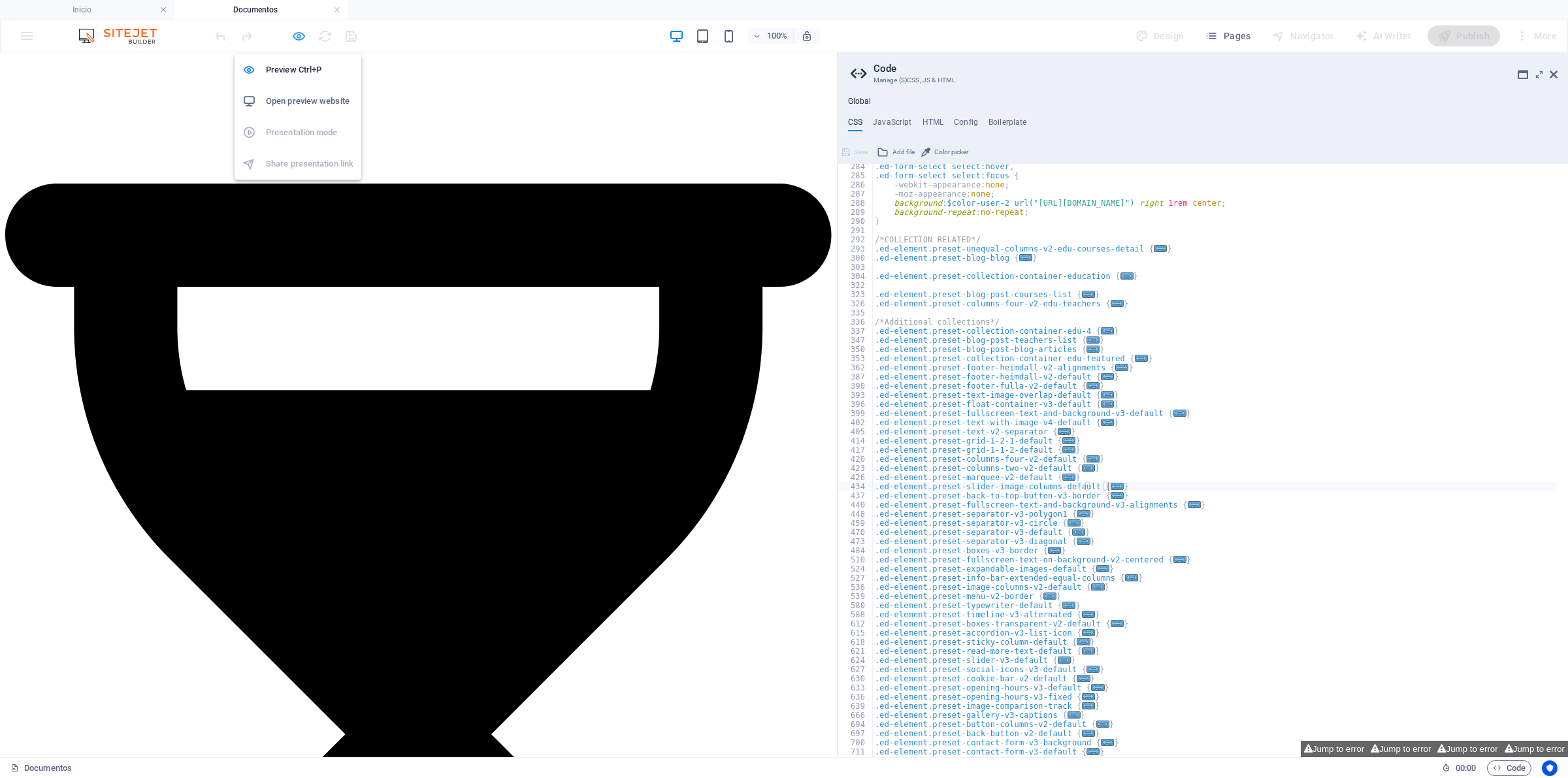
click at [292, 34] on icon "button" at bounding box center [299, 36] width 15 height 15
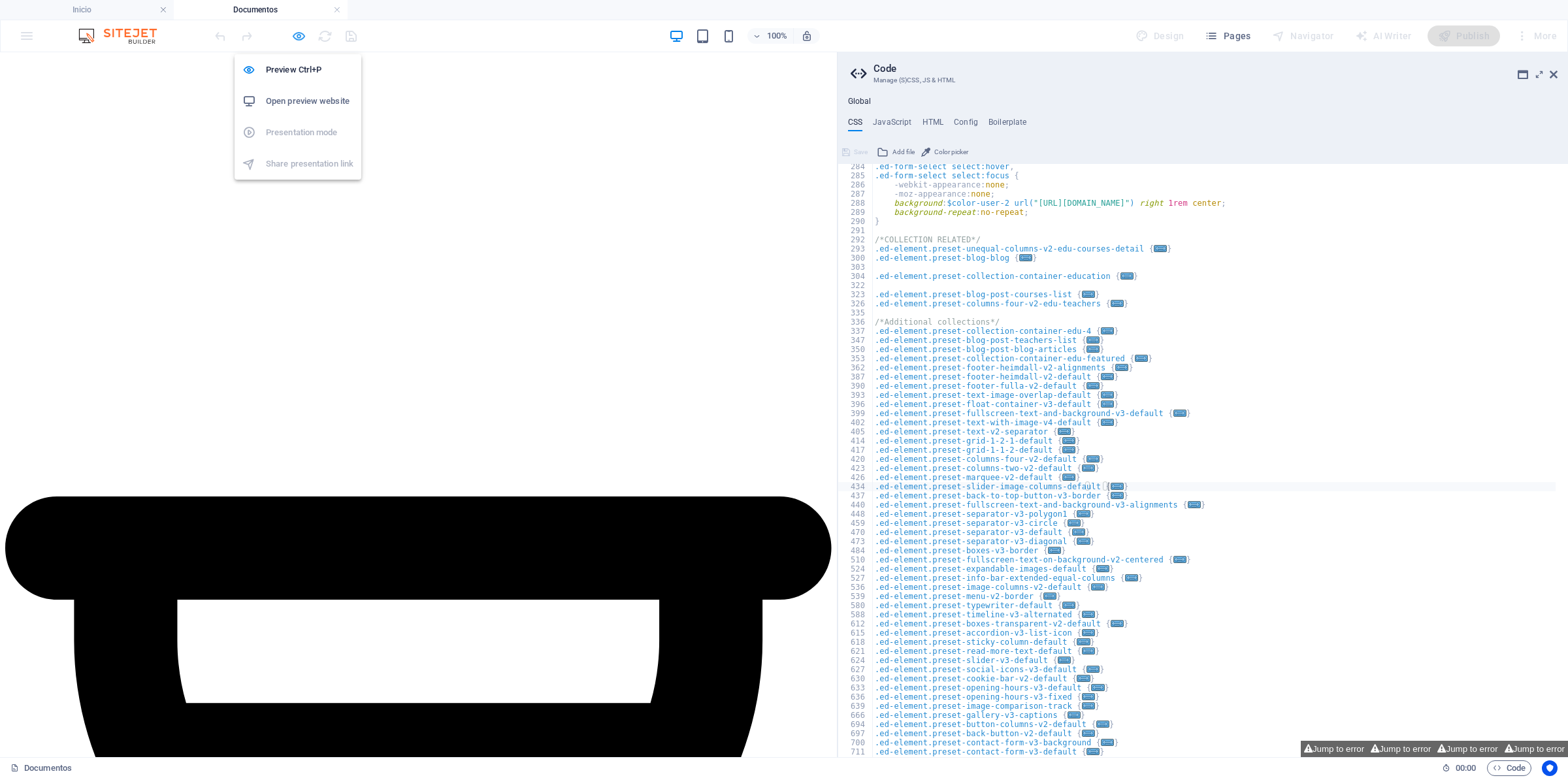
click at [292, 34] on icon "button" at bounding box center [299, 36] width 15 height 15
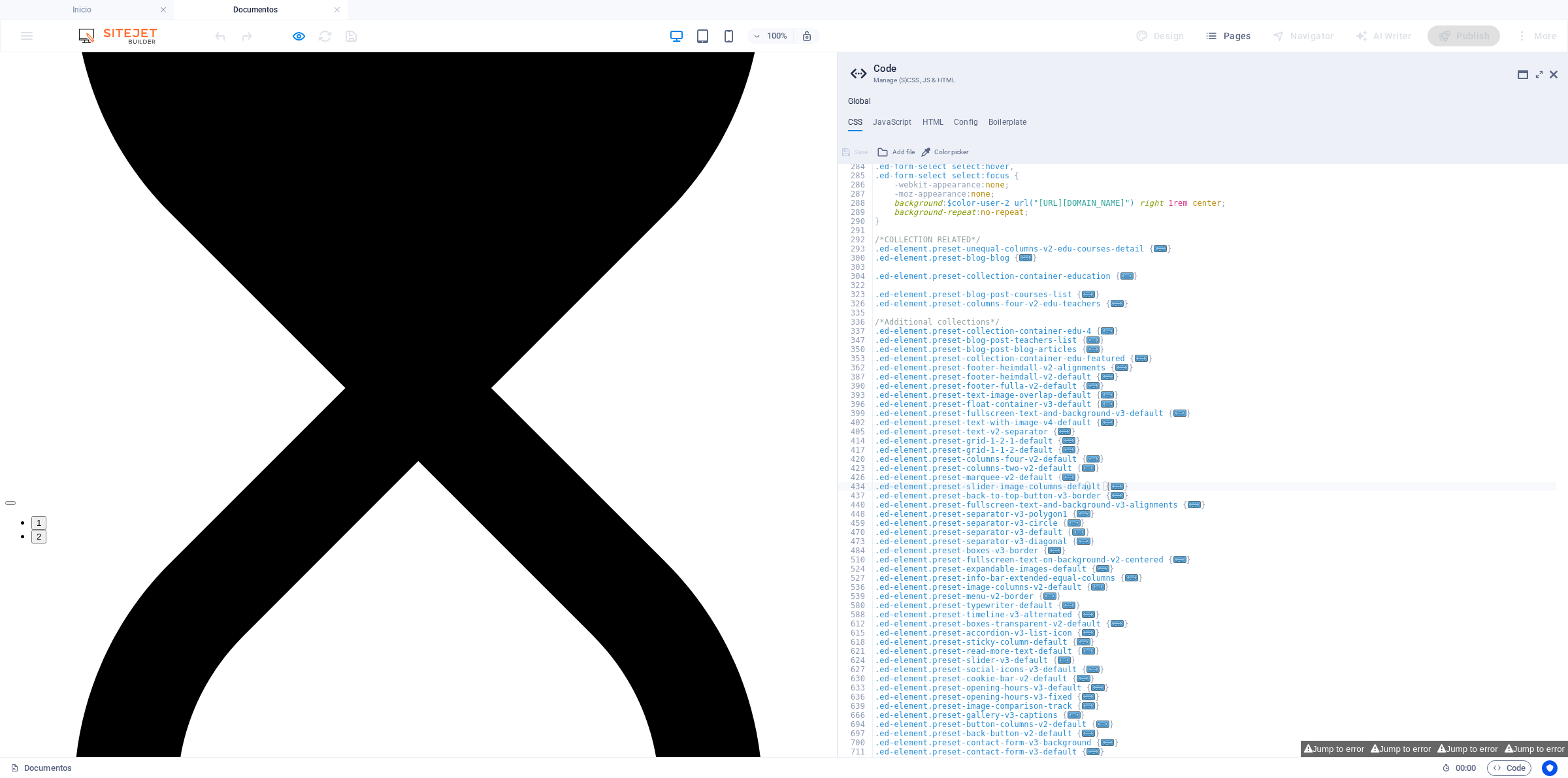
scroll to position [1797, 0]
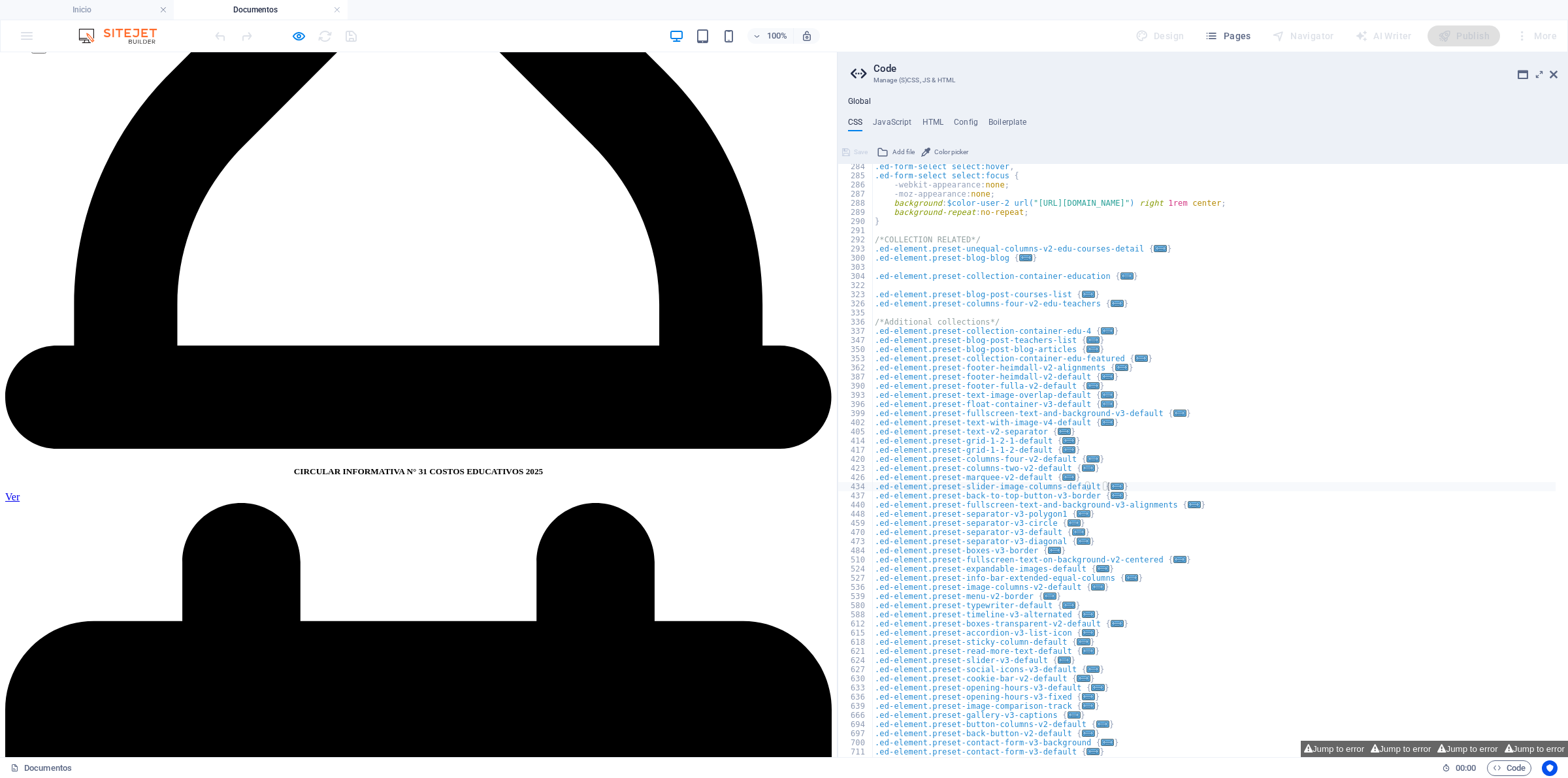
scroll to position [2287, 0]
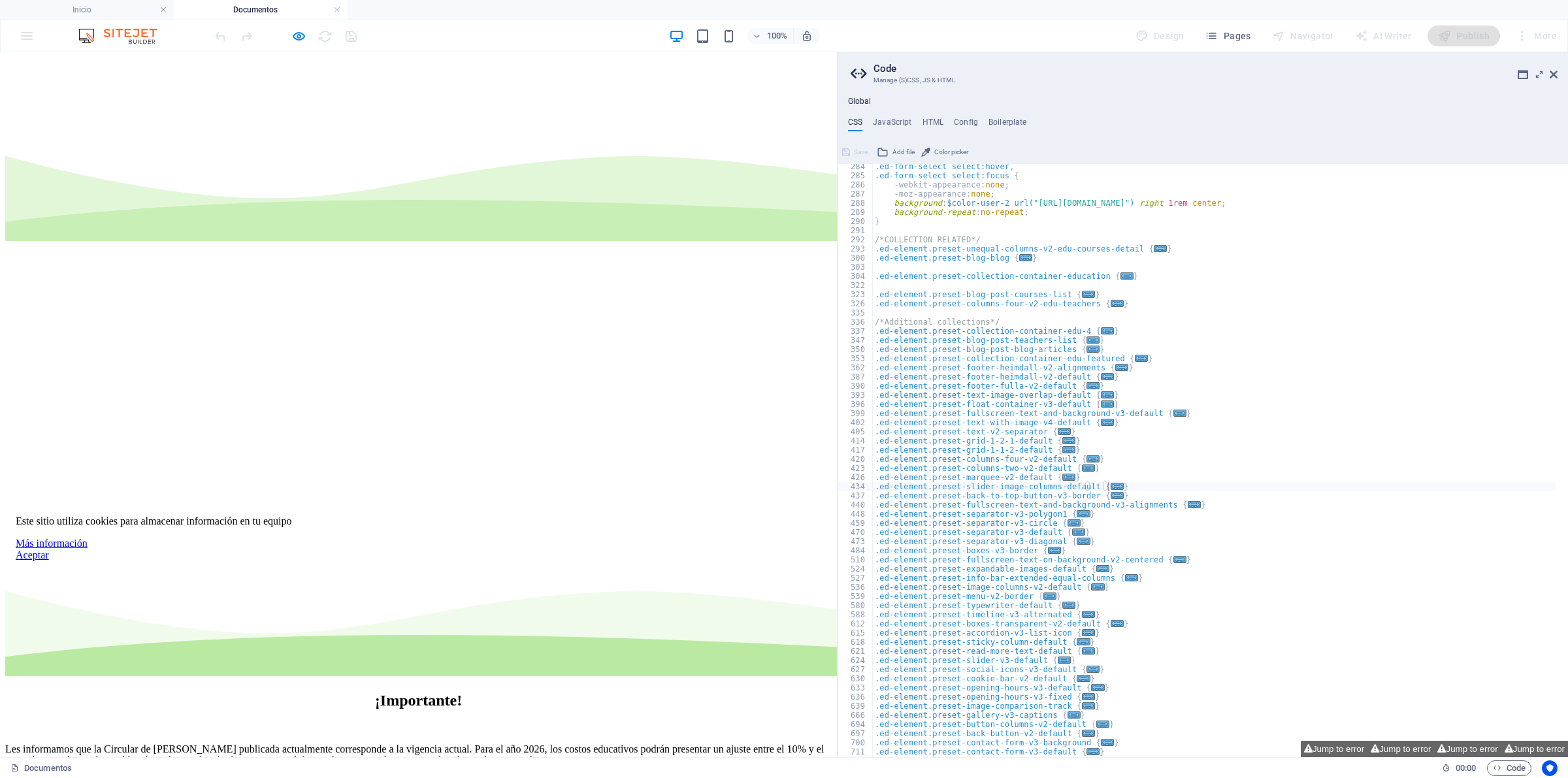
scroll to position [327, 0]
